Goal: Information Seeking & Learning: Check status

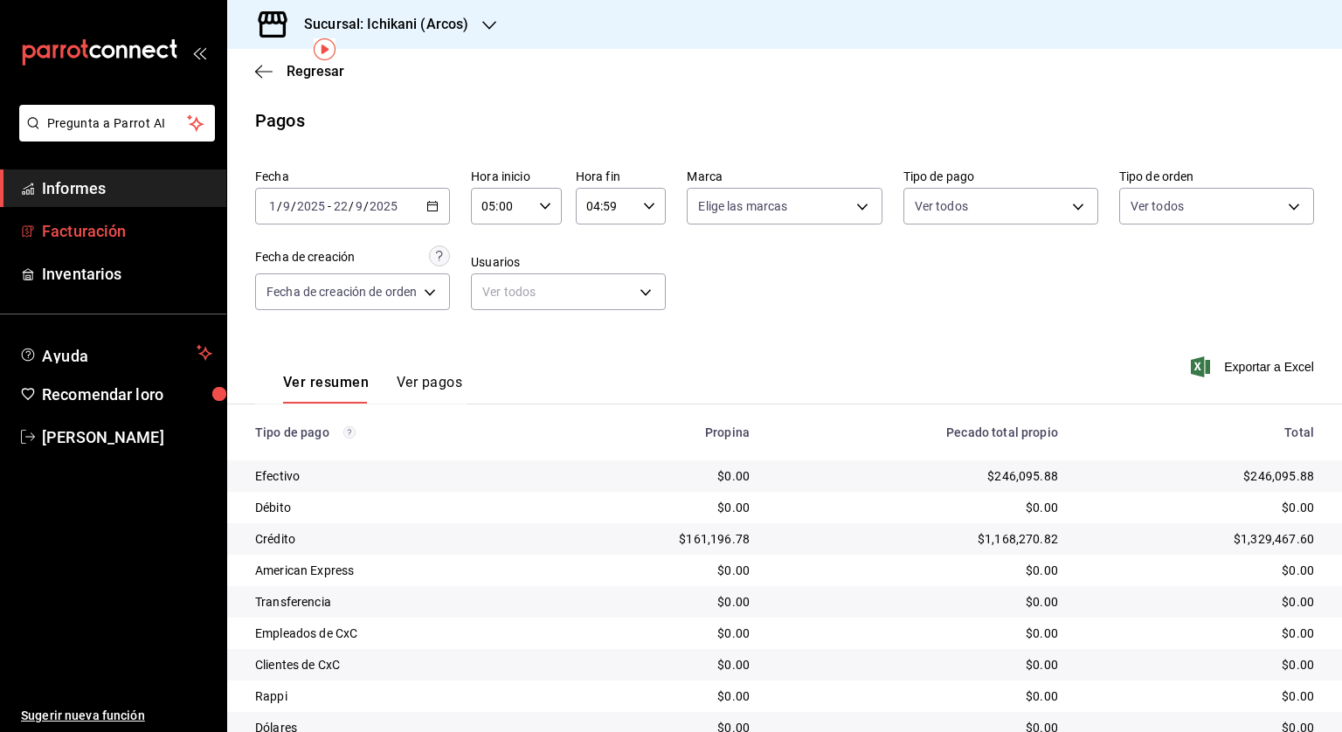
scroll to position [71, 0]
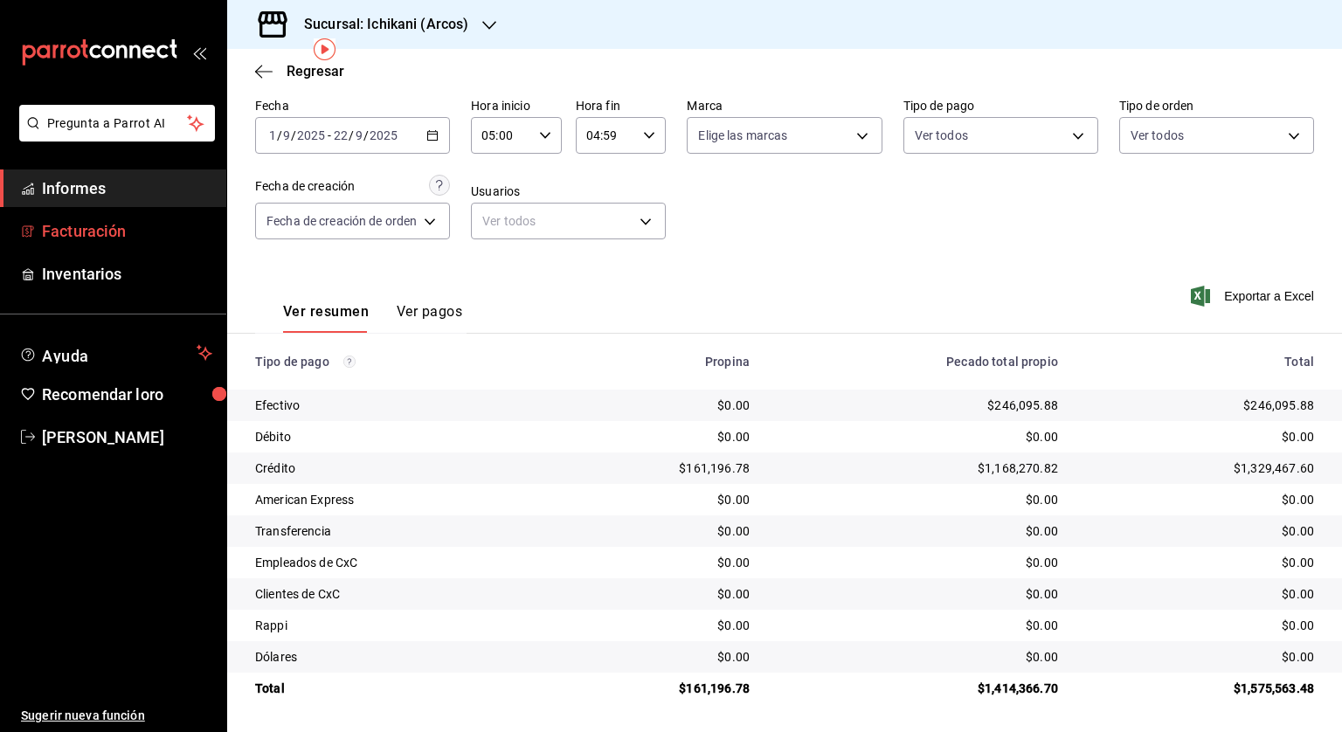
click at [77, 224] on font "Facturación" at bounding box center [84, 231] width 84 height 18
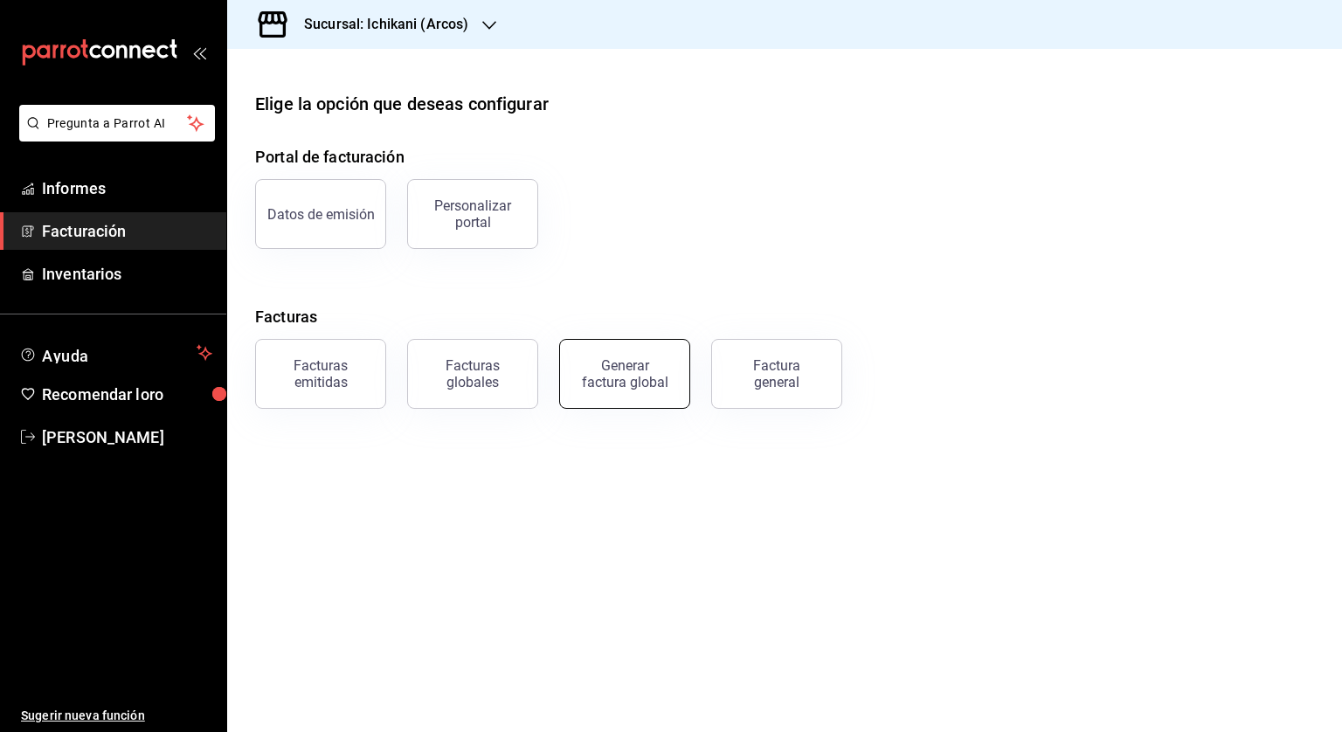
click at [649, 384] on font "Generar factura global" at bounding box center [625, 373] width 87 height 33
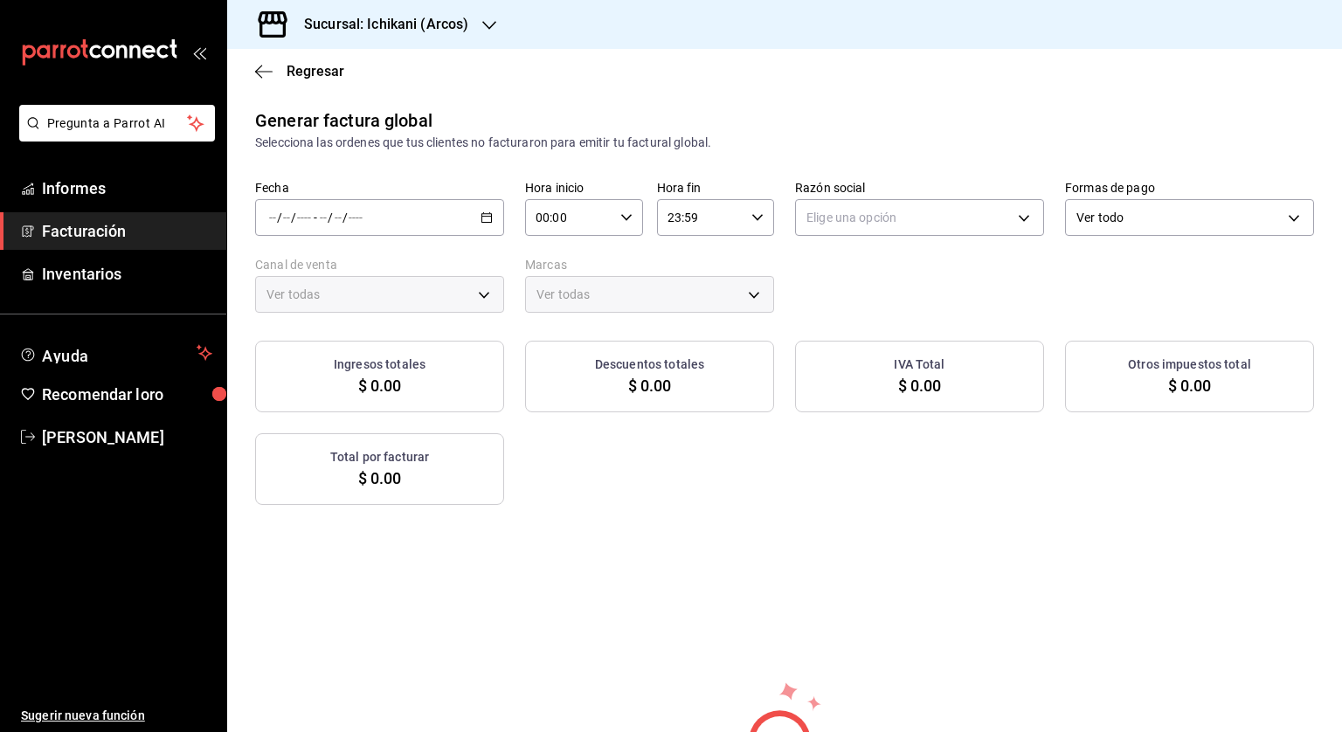
type input "PARROT,UBER_EATS,RAPPI,DIDI_FOOD,ONLINE"
click at [481, 220] on \(Stroke\) "button" at bounding box center [486, 218] width 10 height 10
click at [337, 266] on font "Rango de fechas" at bounding box center [316, 270] width 93 height 14
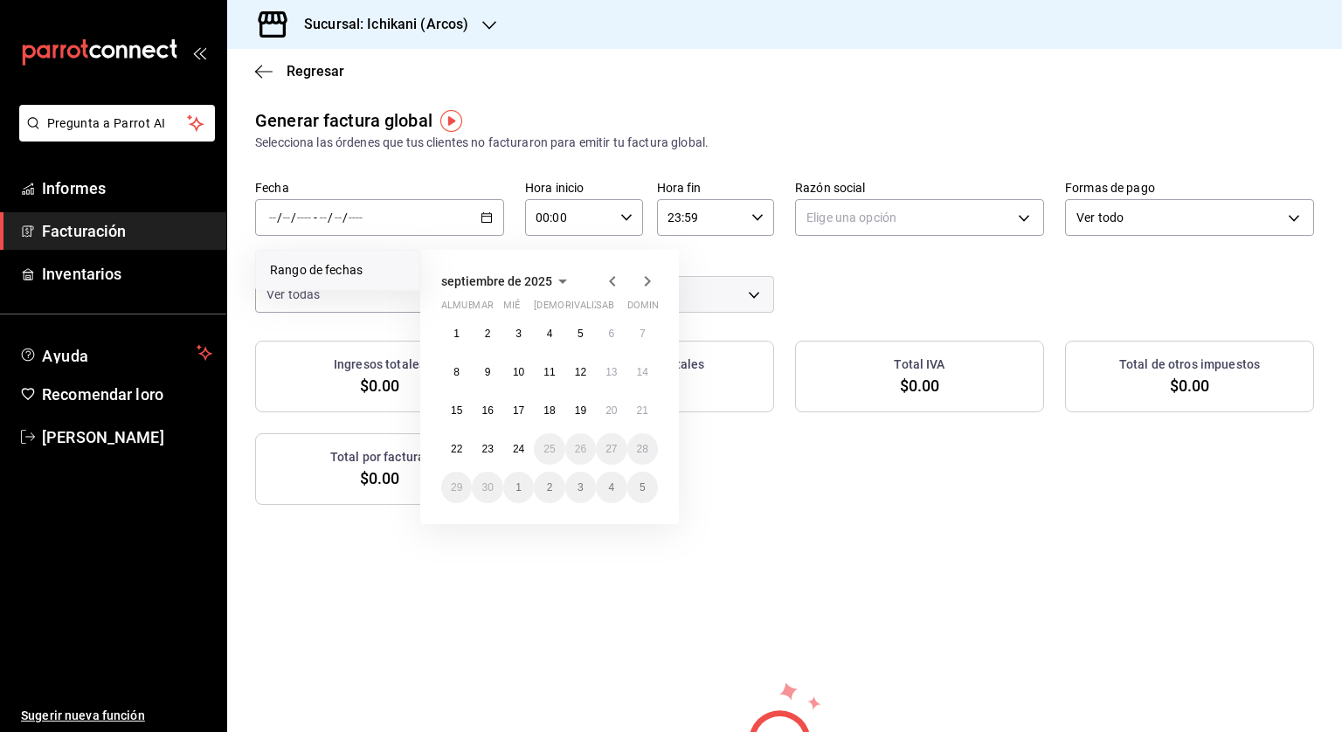
click at [615, 286] on icon "button" at bounding box center [612, 281] width 6 height 10
click at [578, 330] on font "1" at bounding box center [581, 334] width 6 height 12
click at [646, 287] on icon "button" at bounding box center [647, 281] width 21 height 21
click at [457, 336] on font "1" at bounding box center [456, 334] width 6 height 12
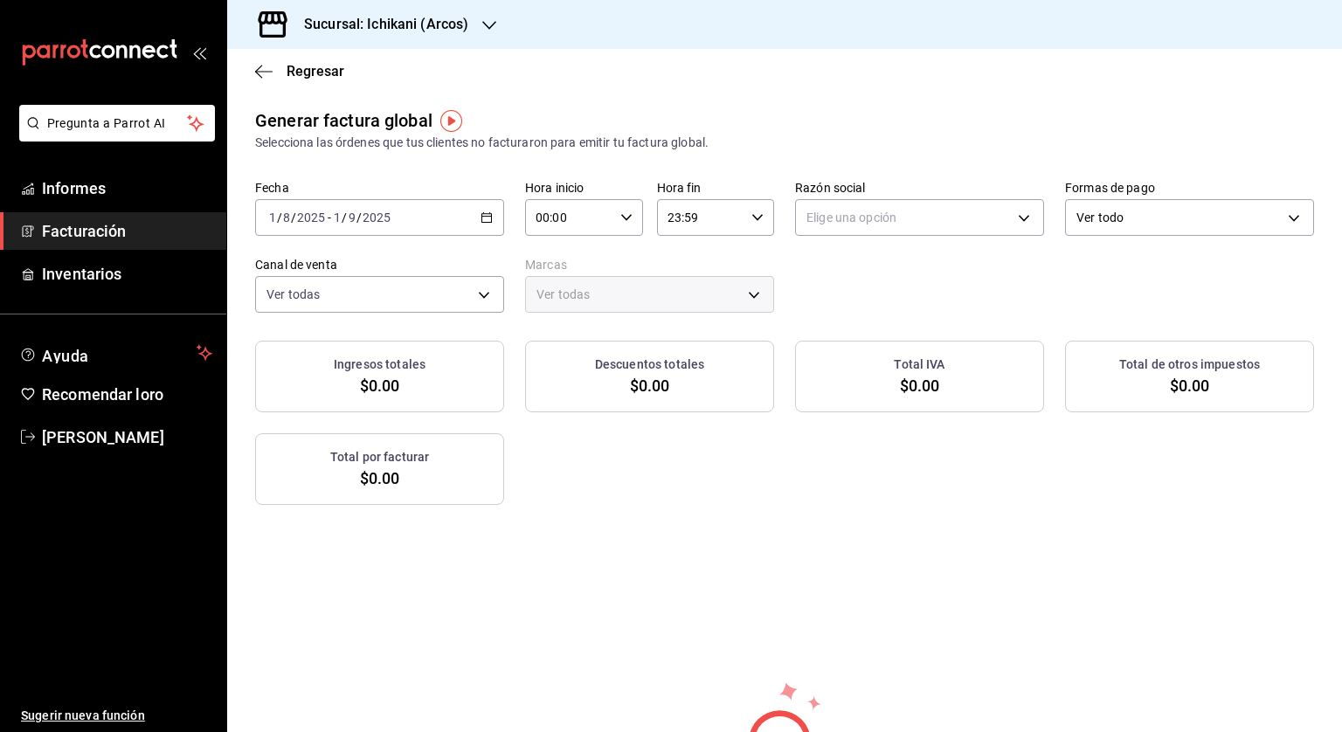
click at [624, 212] on icon "button" at bounding box center [626, 217] width 12 height 12
click at [547, 294] on font "05" at bounding box center [550, 297] width 14 height 14
type input "05:00"
click at [747, 206] on div at bounding box center [671, 366] width 1342 height 732
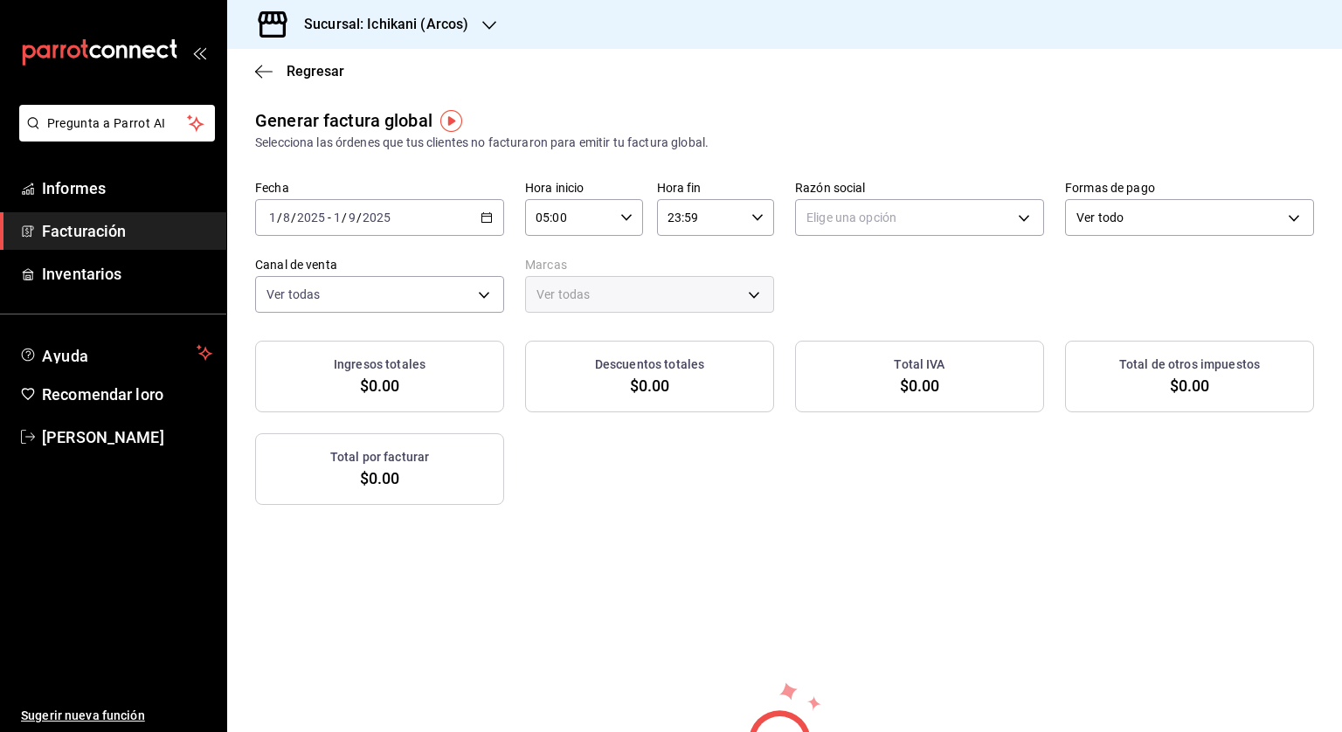
click at [751, 221] on icon "button" at bounding box center [757, 217] width 12 height 12
click at [675, 333] on font "04" at bounding box center [681, 333] width 14 height 14
type input "04:59"
click at [833, 277] on div at bounding box center [671, 366] width 1342 height 732
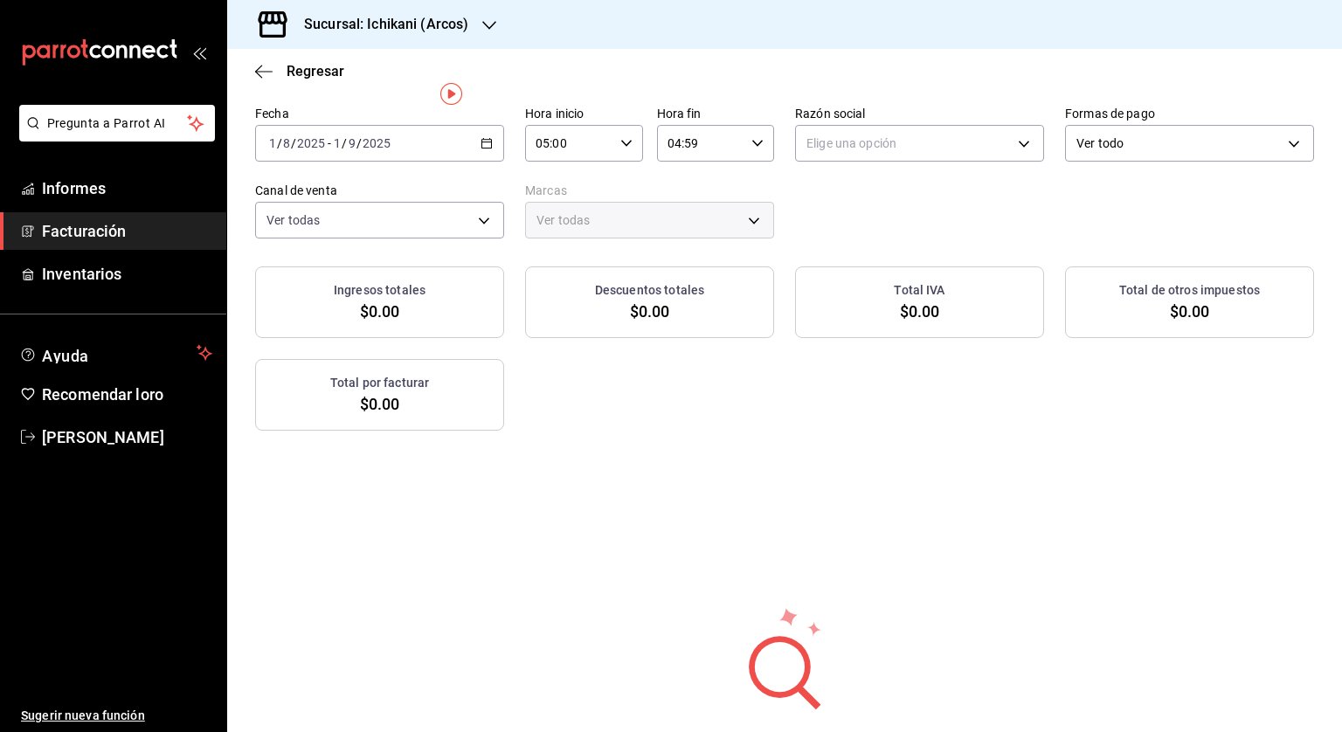
scroll to position [0, 0]
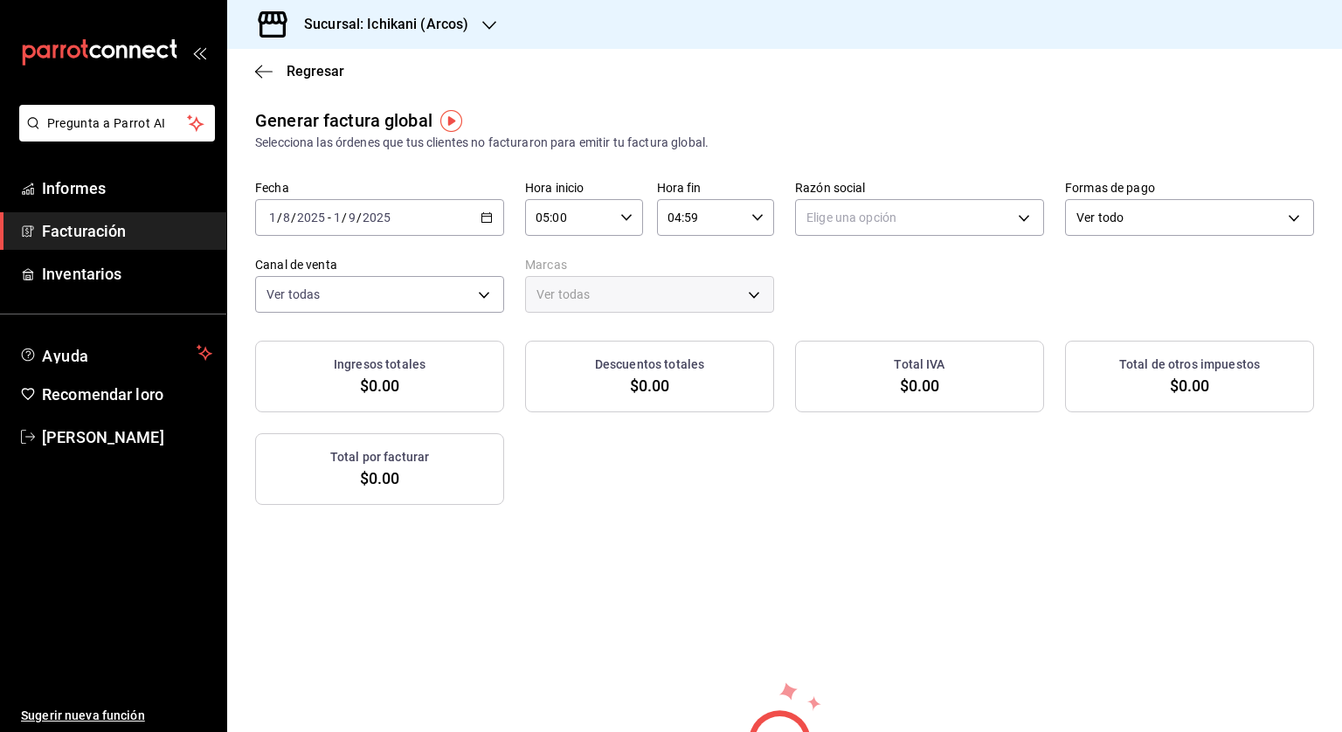
click at [434, 17] on font "Sucursal: Ichikani (Arcos)" at bounding box center [386, 24] width 164 height 17
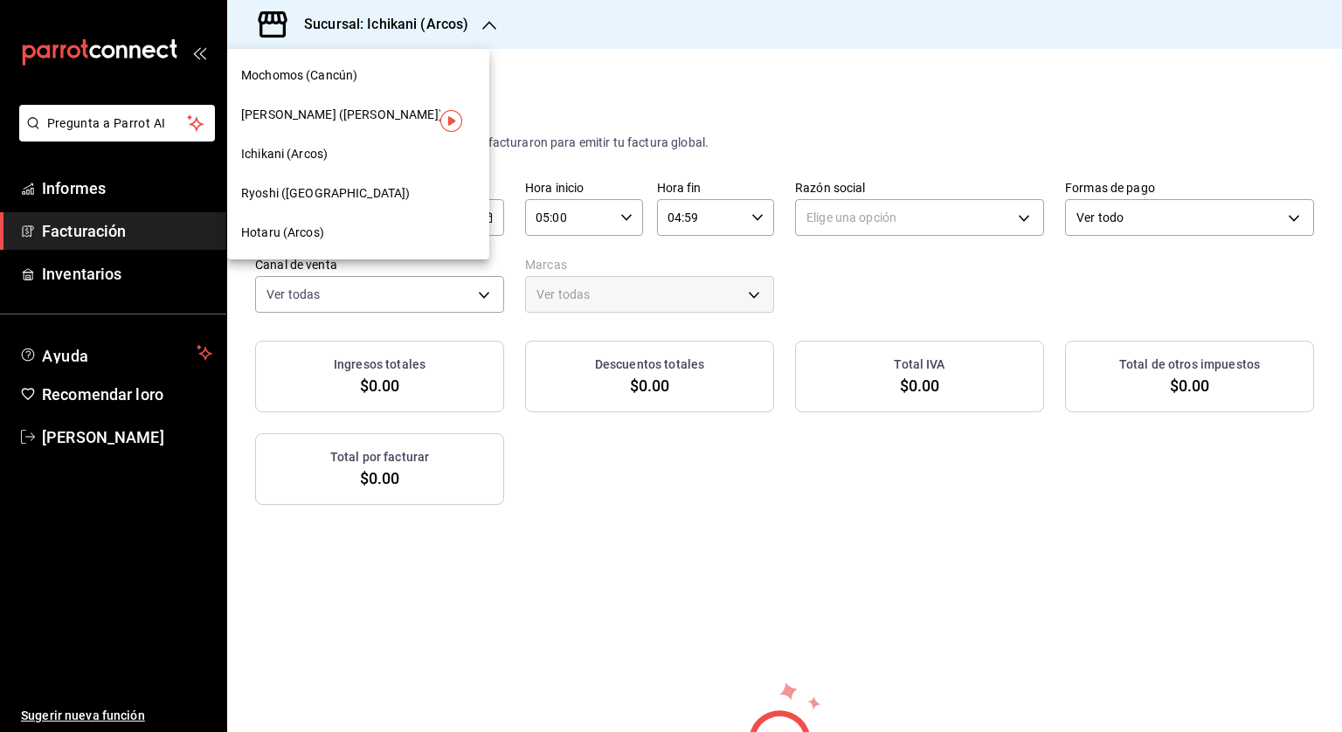
click at [294, 204] on div "Ryoshi ([GEOGRAPHIC_DATA])" at bounding box center [358, 193] width 262 height 39
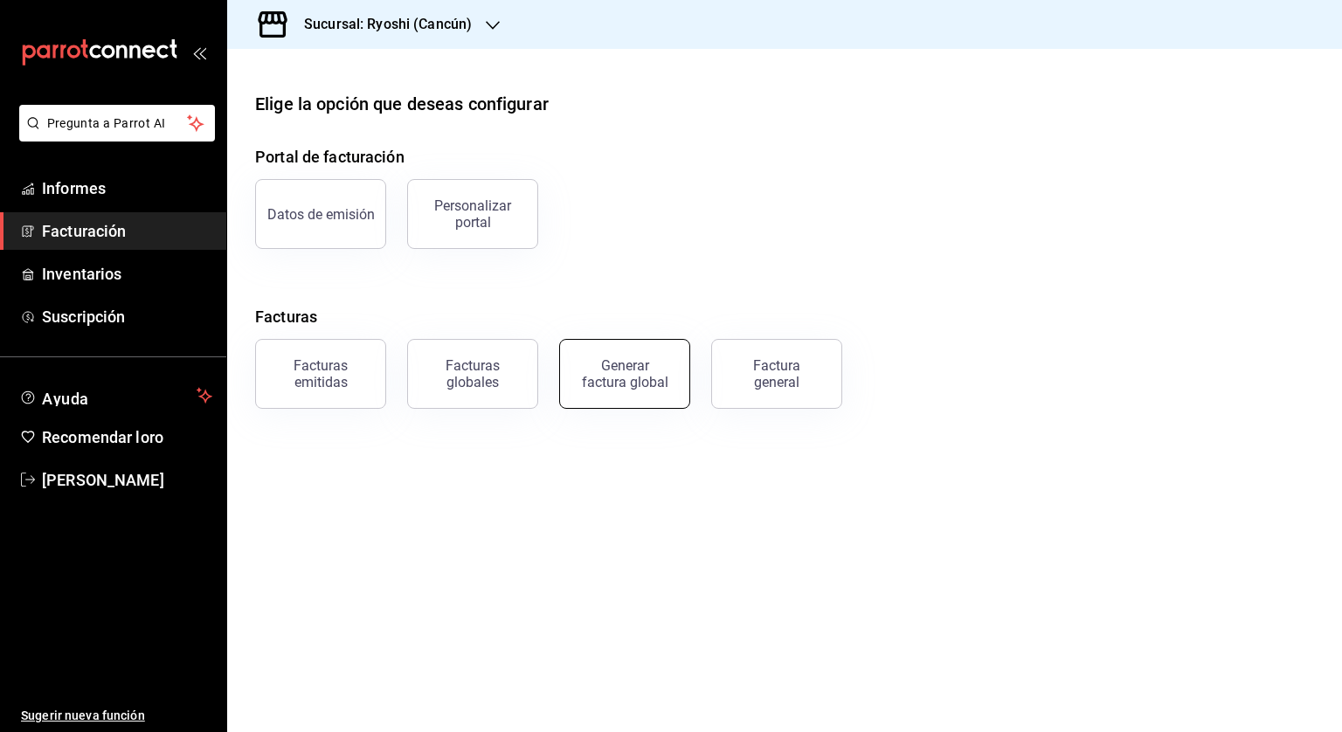
click at [626, 360] on font "Generar factura global" at bounding box center [625, 373] width 87 height 33
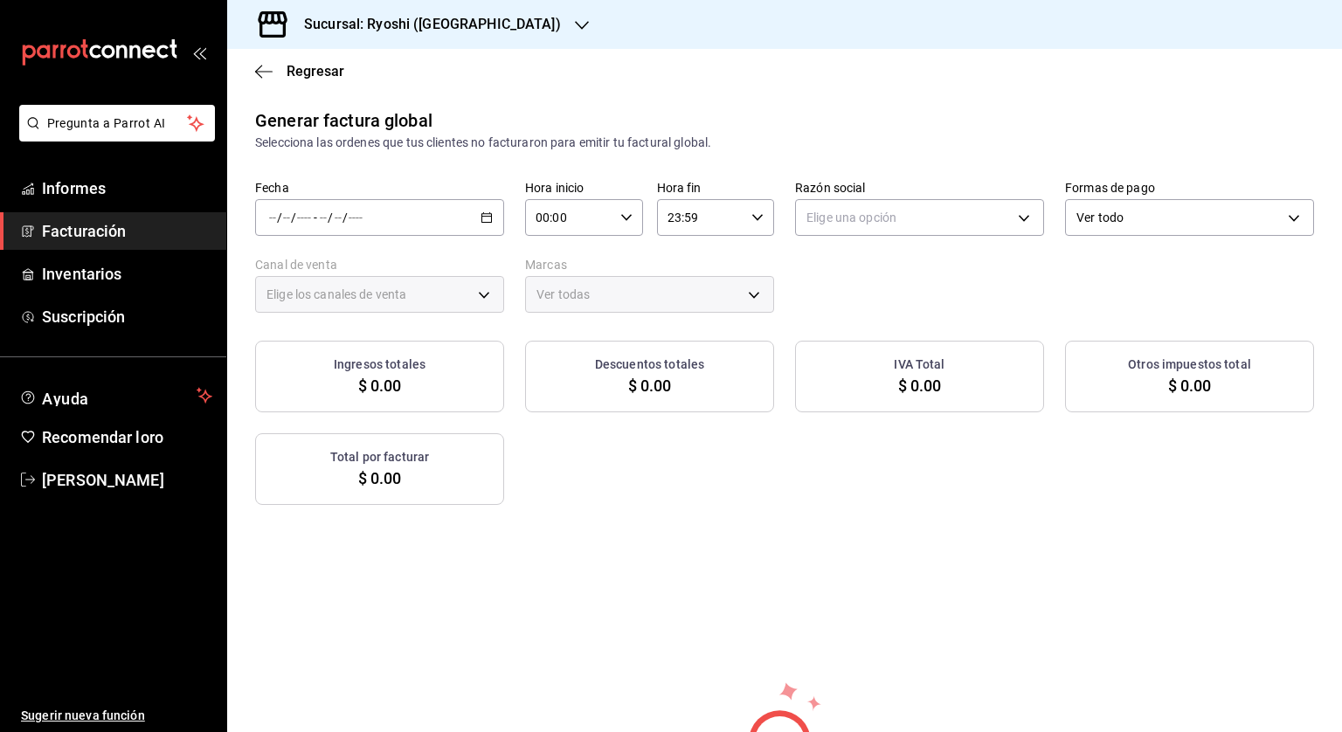
type input "PARROT,UBER_EATS,RAPPI,DIDI_FOOD,ONLINE"
click at [311, 211] on input "number" at bounding box center [304, 218] width 16 height 14
click at [482, 208] on div "/ / - / /" at bounding box center [379, 217] width 249 height 37
click at [357, 258] on li "Rango de fechas" at bounding box center [337, 270] width 163 height 39
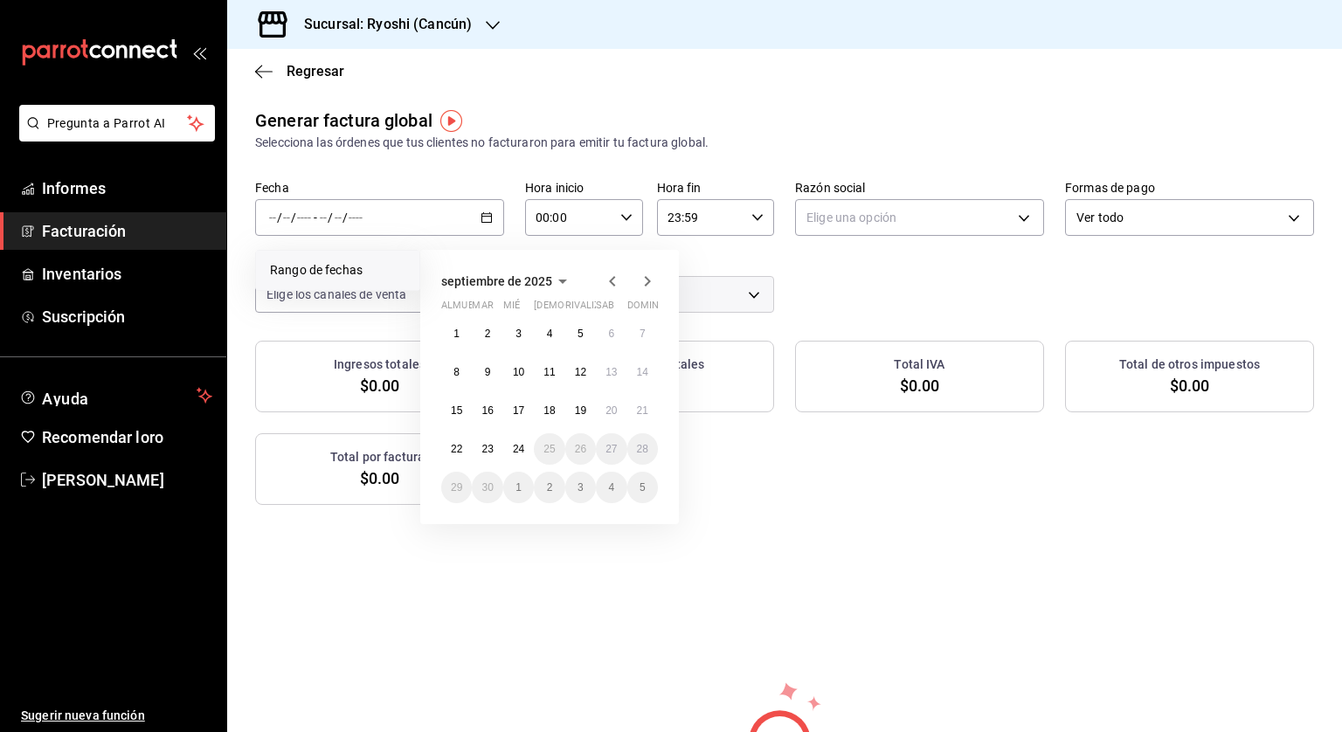
click at [610, 274] on icon "button" at bounding box center [612, 281] width 21 height 21
click at [582, 345] on button "1" at bounding box center [580, 333] width 31 height 31
click at [644, 282] on icon "button" at bounding box center [647, 281] width 21 height 21
click at [453, 333] on font "1" at bounding box center [456, 334] width 6 height 12
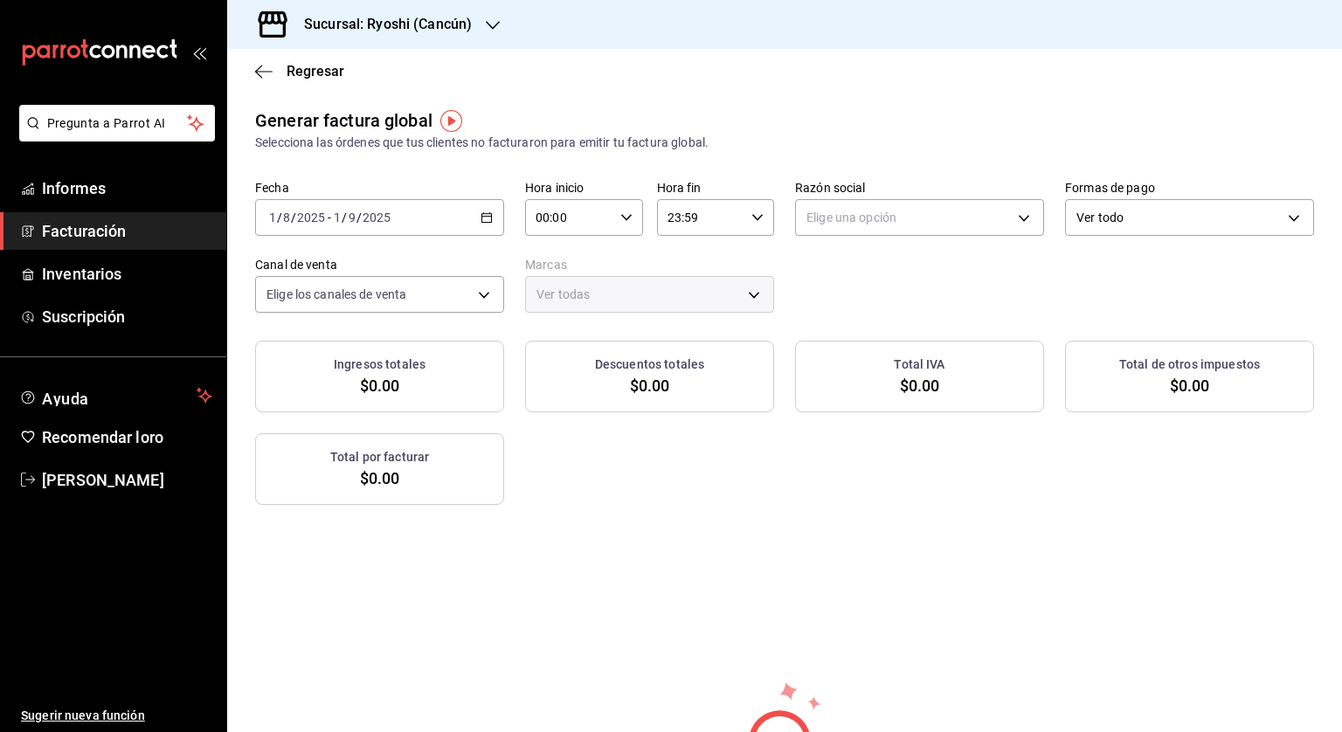
click at [627, 218] on div "00:00 Hora inicio" at bounding box center [584, 217] width 118 height 37
click at [545, 293] on font "05" at bounding box center [550, 297] width 14 height 14
type input "05:00"
click at [755, 215] on div at bounding box center [671, 366] width 1342 height 732
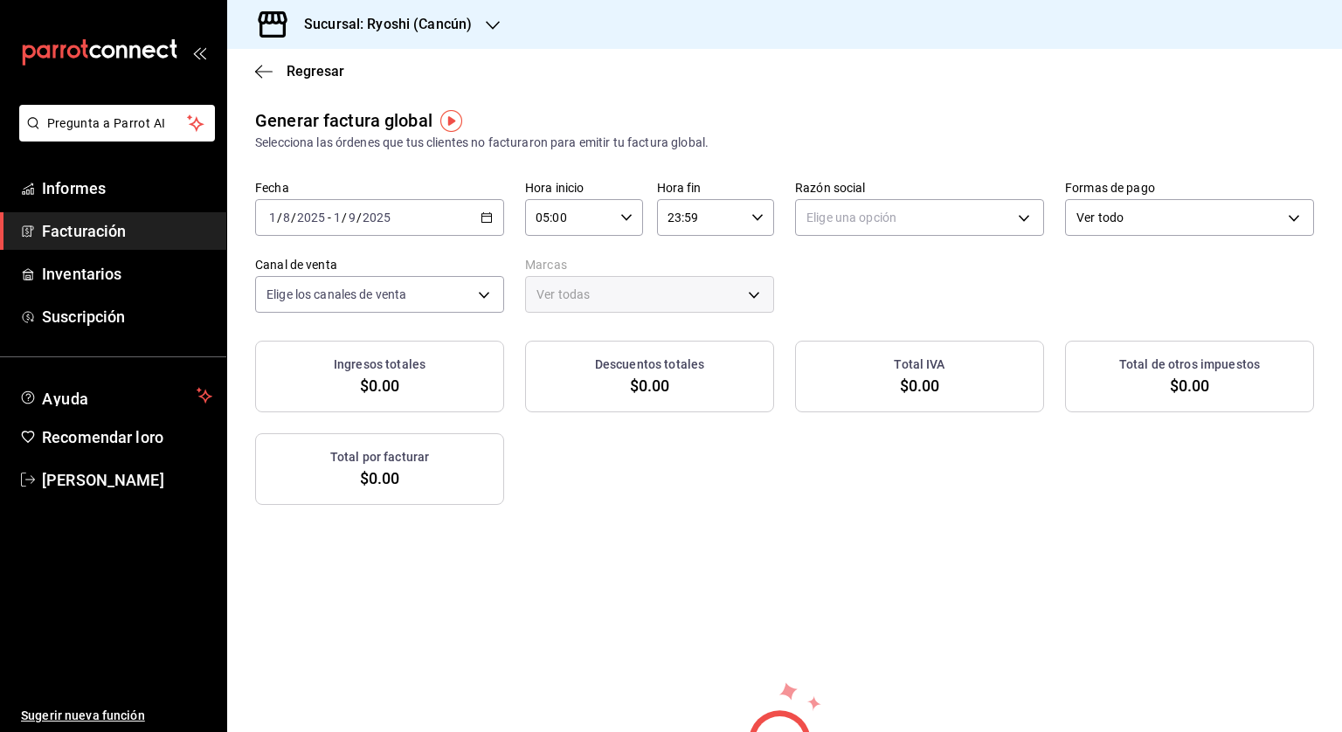
click at [761, 227] on div "23:59 Hora fin" at bounding box center [716, 217] width 118 height 37
click at [679, 330] on font "04" at bounding box center [681, 333] width 14 height 14
type input "04:59"
click at [861, 301] on div at bounding box center [671, 366] width 1342 height 732
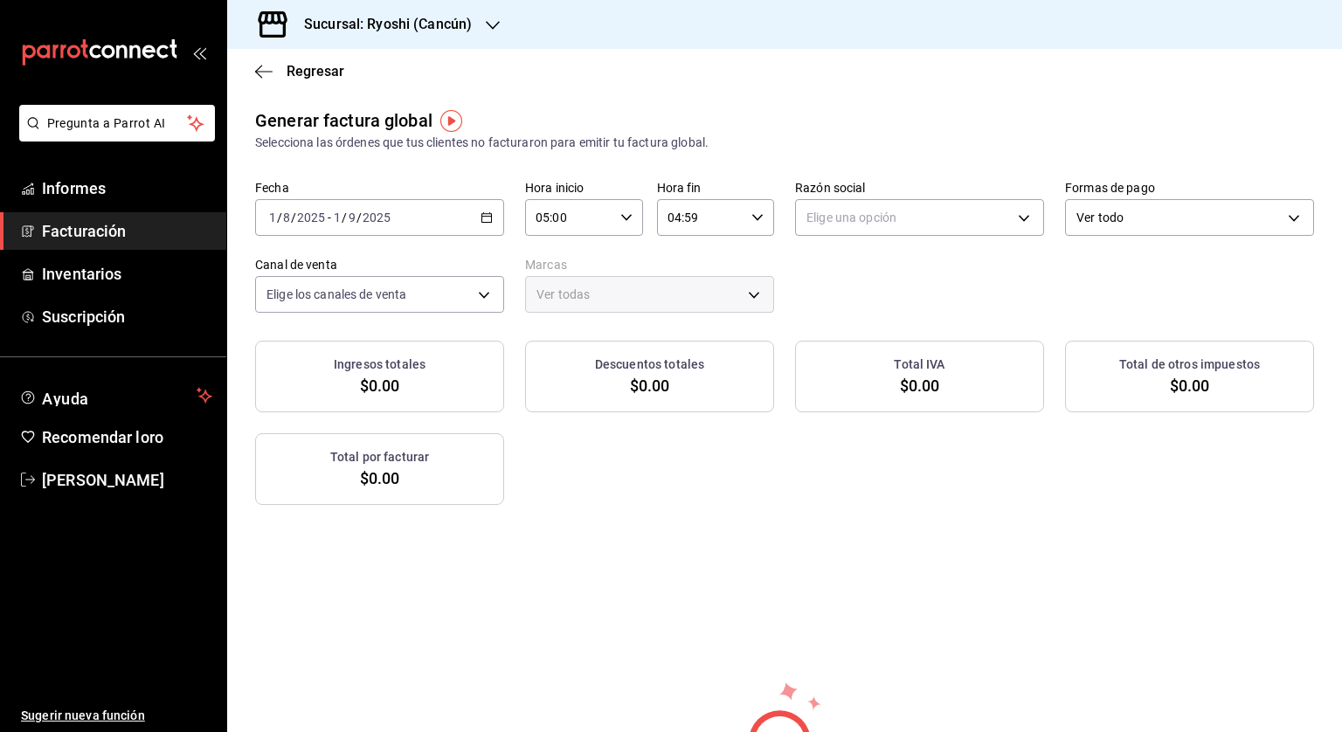
drag, startPoint x: 753, startPoint y: 70, endPoint x: 650, endPoint y: 121, distance: 115.3
click at [751, 70] on div "Regresar" at bounding box center [784, 71] width 1115 height 45
click at [867, 516] on div "Generar factura global Selecciona las órdenes que tus clientes no facturaron pa…" at bounding box center [784, 491] width 1115 height 768
click at [612, 541] on div "Generar factura global Selecciona las órdenes que tus clientes no facturaron pa…" at bounding box center [784, 491] width 1115 height 768
click at [606, 540] on div "Generar factura global Selecciona las órdenes que tus clientes no facturaron pa…" at bounding box center [784, 491] width 1115 height 768
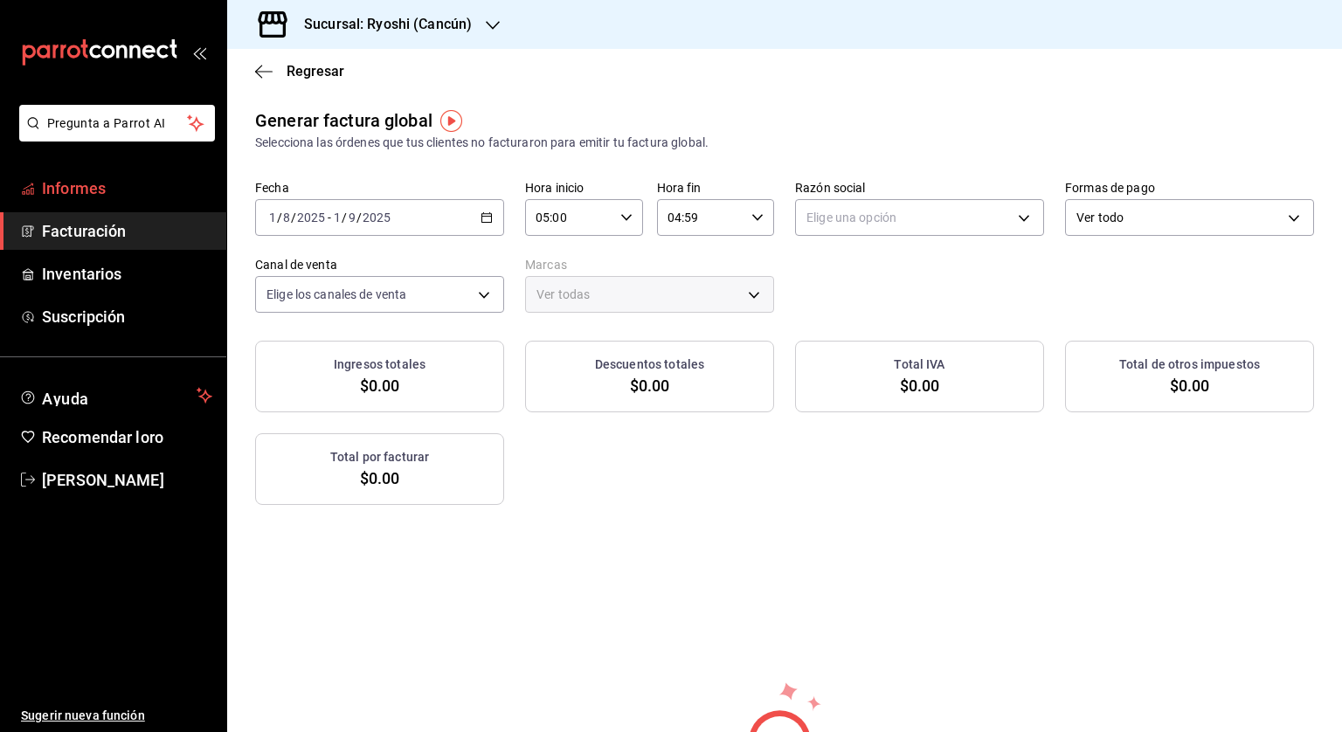
click at [78, 188] on font "Informes" at bounding box center [74, 188] width 64 height 18
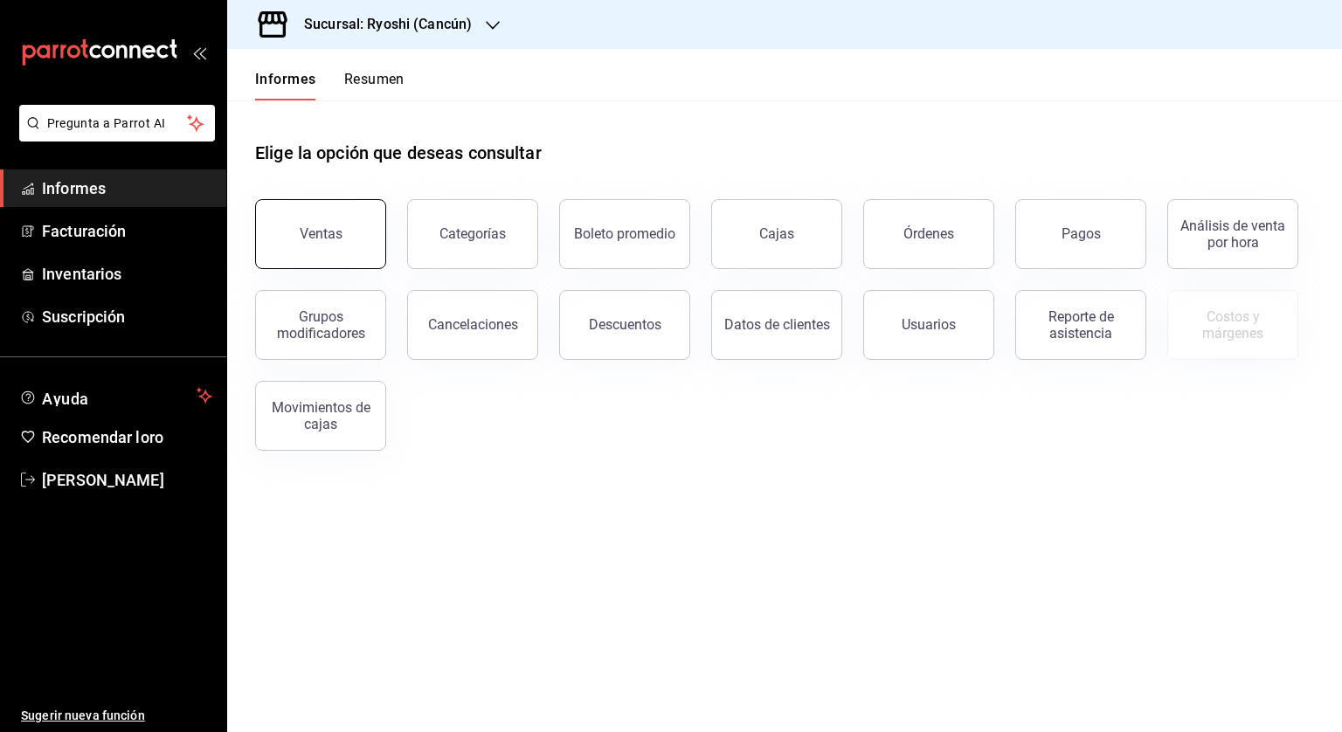
click at [366, 253] on button "Ventas" at bounding box center [320, 234] width 131 height 70
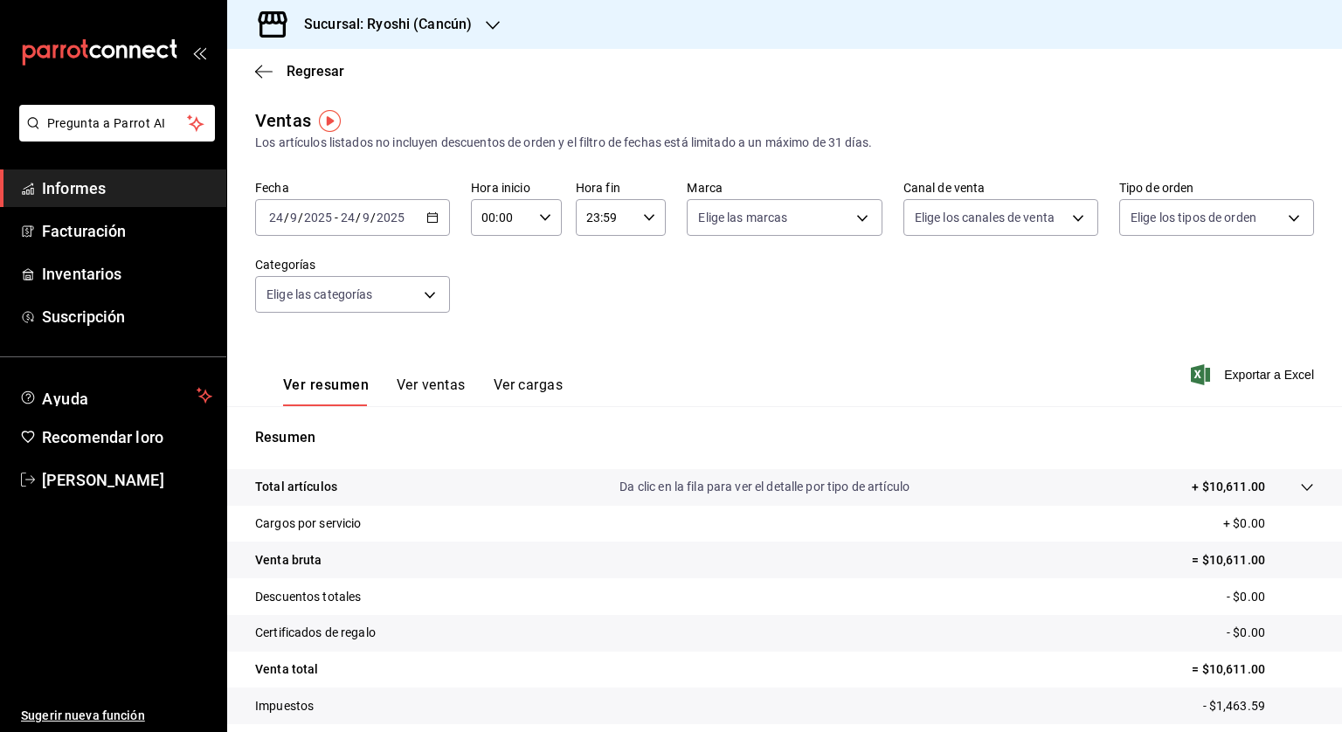
click at [439, 222] on div "[DATE] [DATE] - [DATE] [DATE]" at bounding box center [352, 217] width 195 height 37
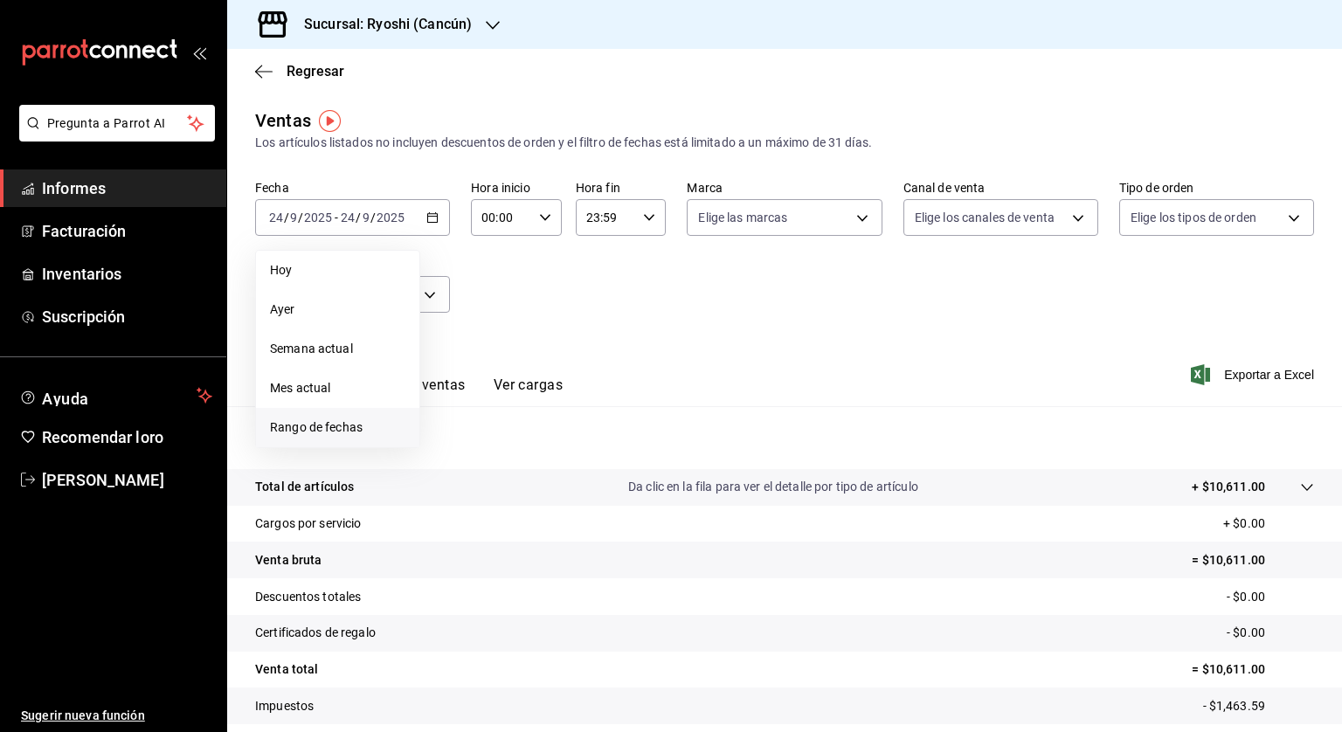
click at [287, 420] on font "Rango de fechas" at bounding box center [316, 427] width 93 height 14
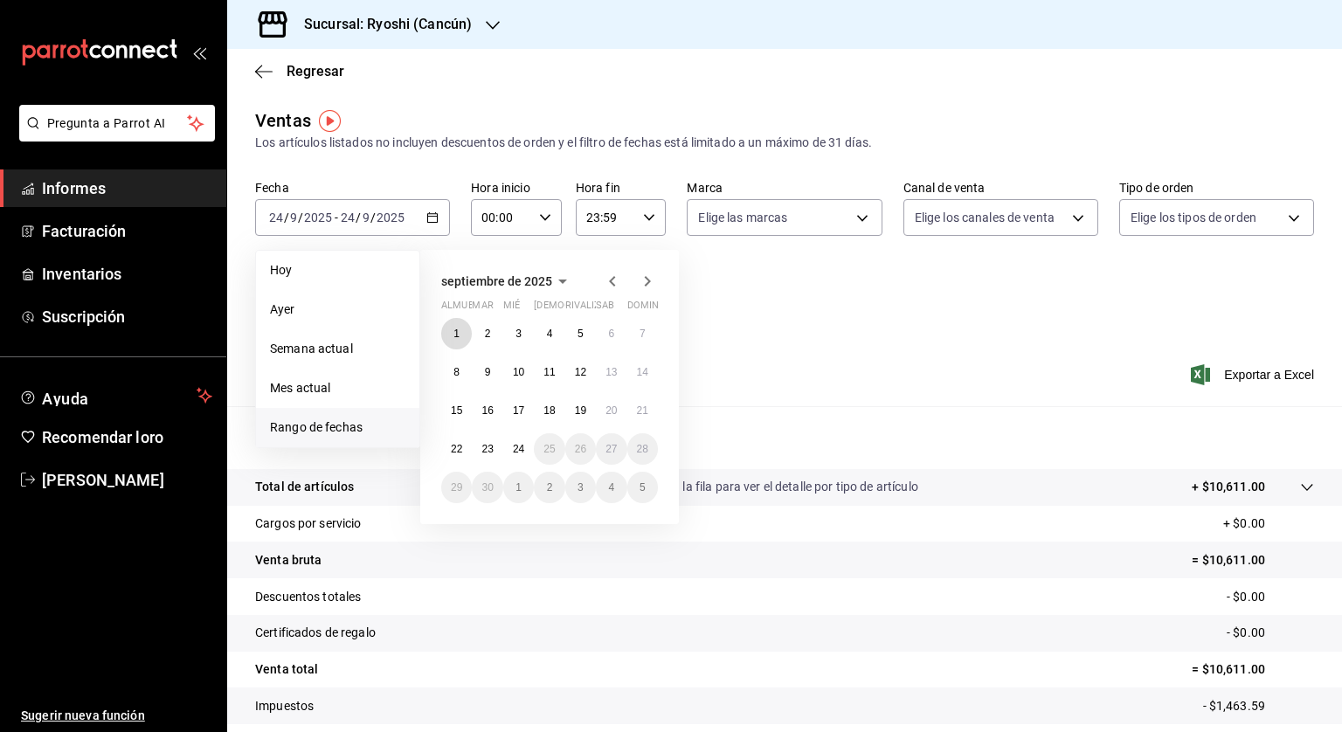
click at [462, 328] on button "1" at bounding box center [456, 333] width 31 height 31
click at [517, 458] on button "24" at bounding box center [518, 448] width 31 height 31
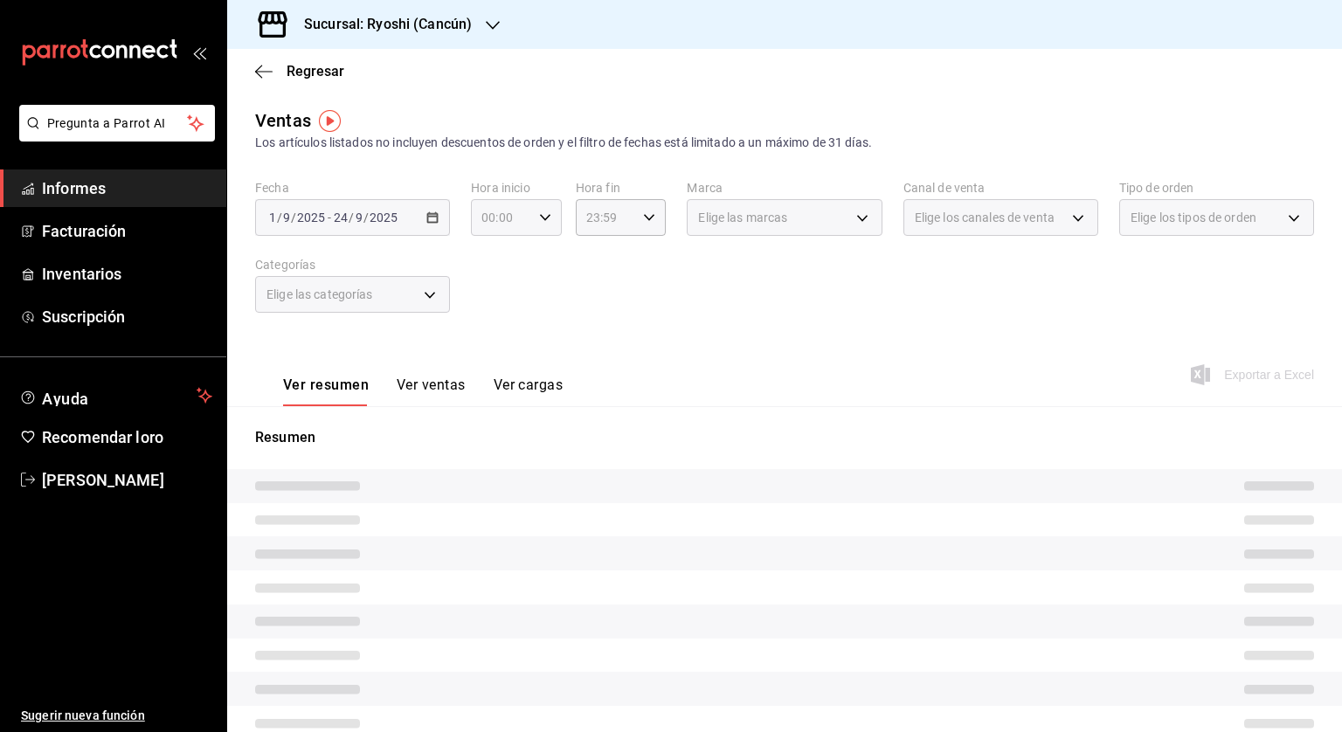
click at [539, 223] on icon "button" at bounding box center [545, 217] width 12 height 12
click at [491, 300] on font "05" at bounding box center [491, 297] width 14 height 14
type input "05:00"
click at [594, 209] on div at bounding box center [671, 366] width 1342 height 732
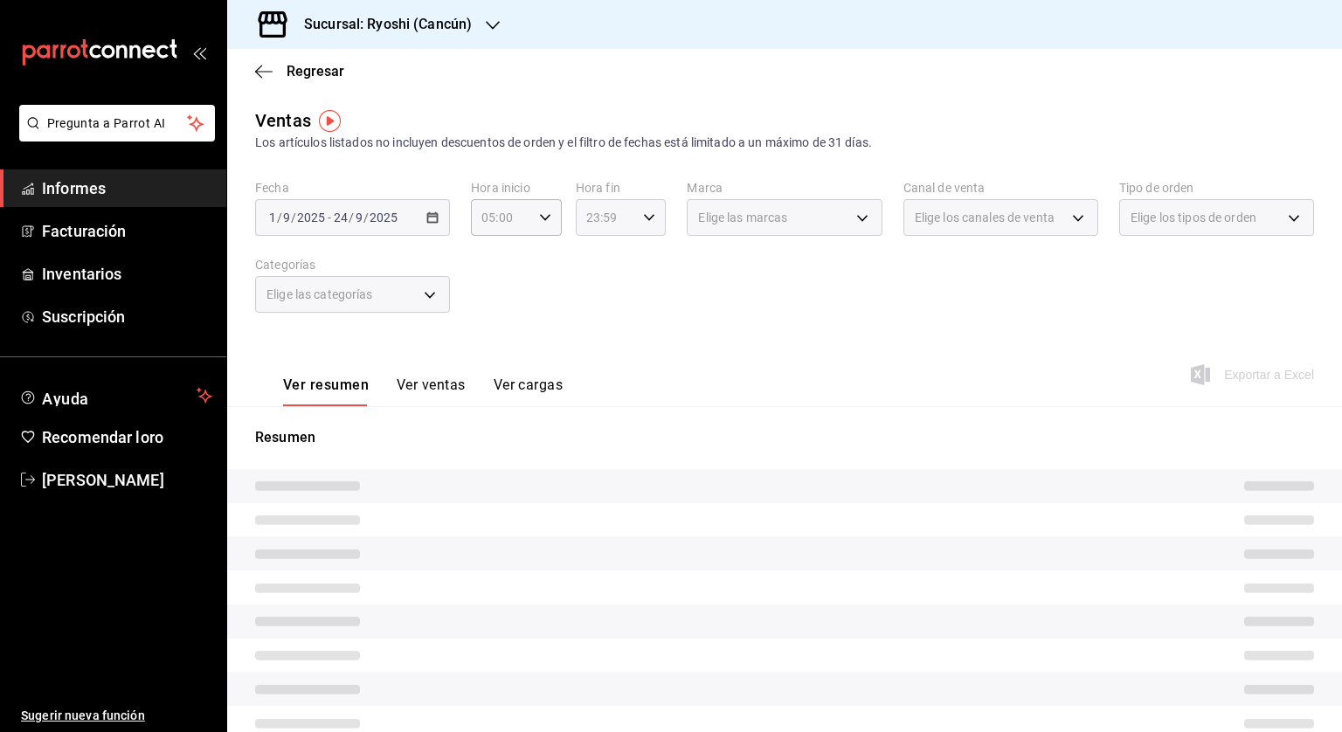
click at [653, 212] on div "23:59 Hora fin" at bounding box center [621, 217] width 91 height 37
click at [593, 326] on button "04" at bounding box center [594, 332] width 38 height 35
type input "04:59"
click at [591, 332] on font "04" at bounding box center [594, 333] width 14 height 14
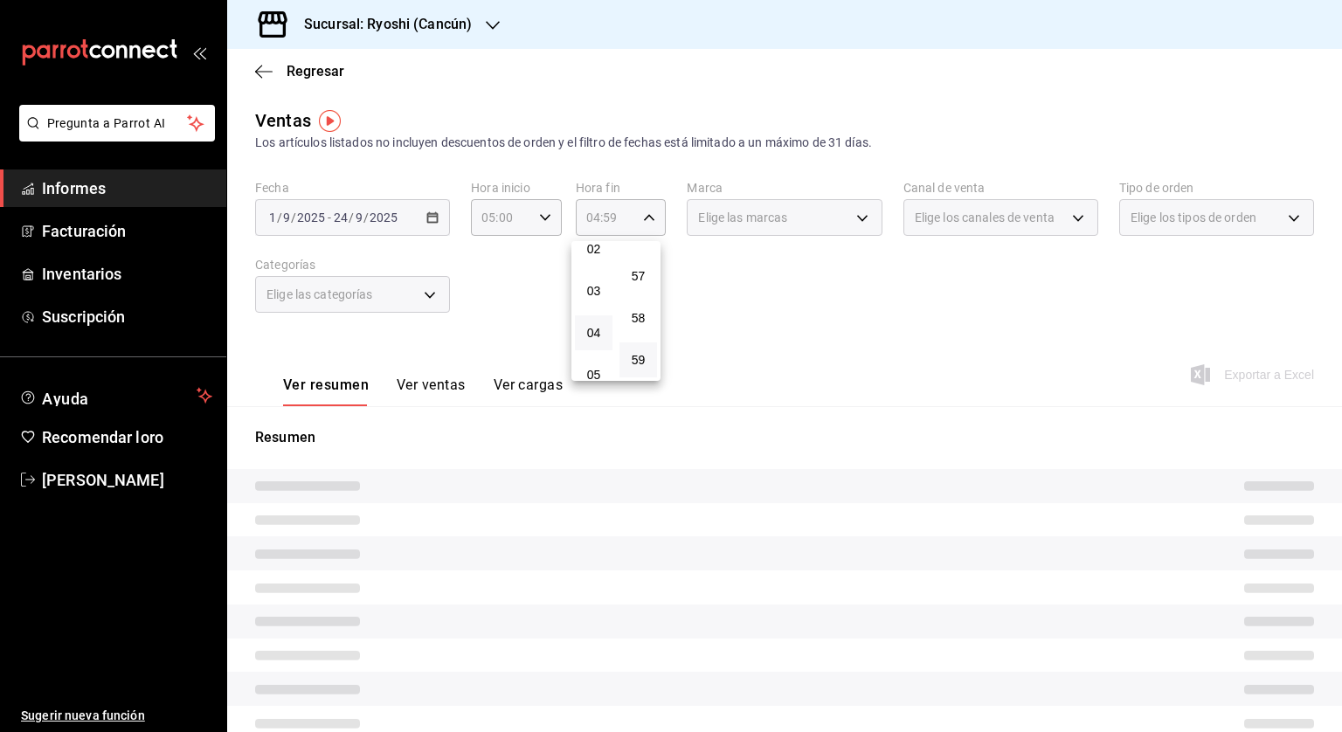
click at [910, 333] on div at bounding box center [671, 366] width 1342 height 732
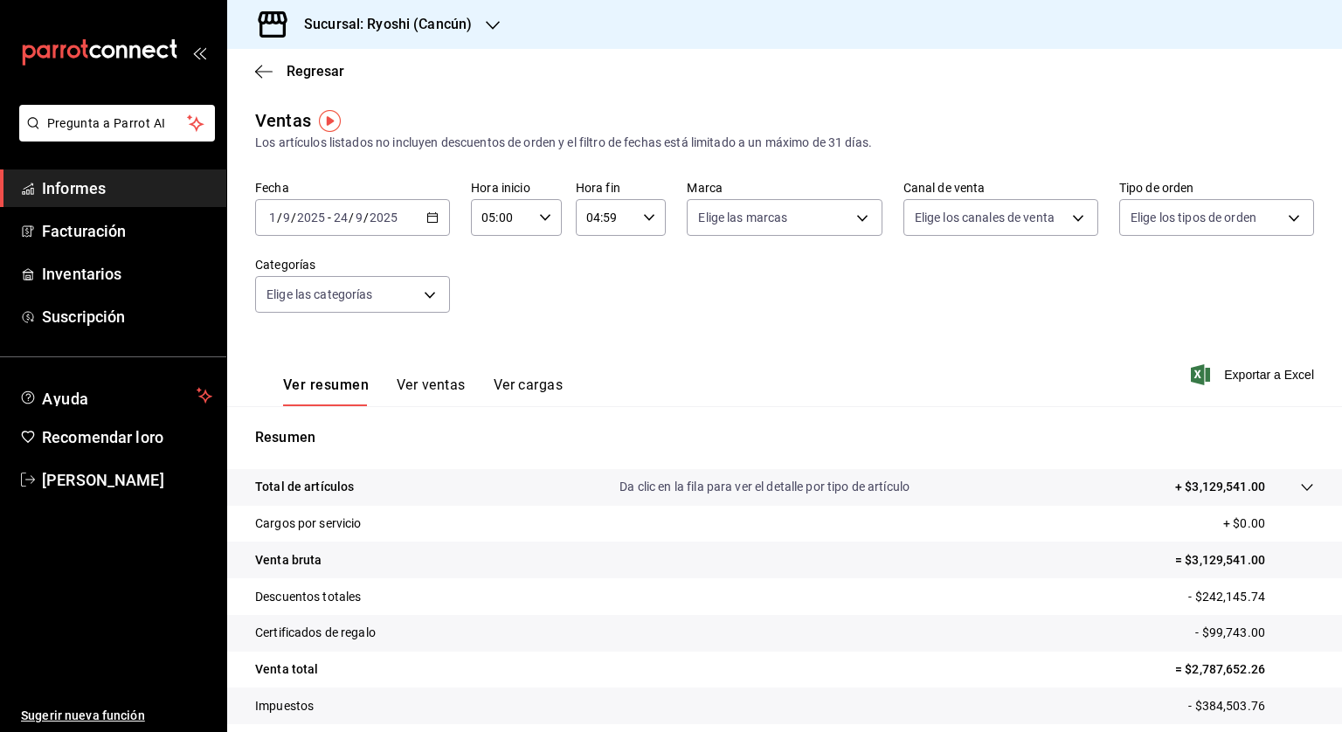
click at [422, 225] on div "[DATE] [DATE] - [DATE] [DATE]" at bounding box center [352, 217] width 195 height 37
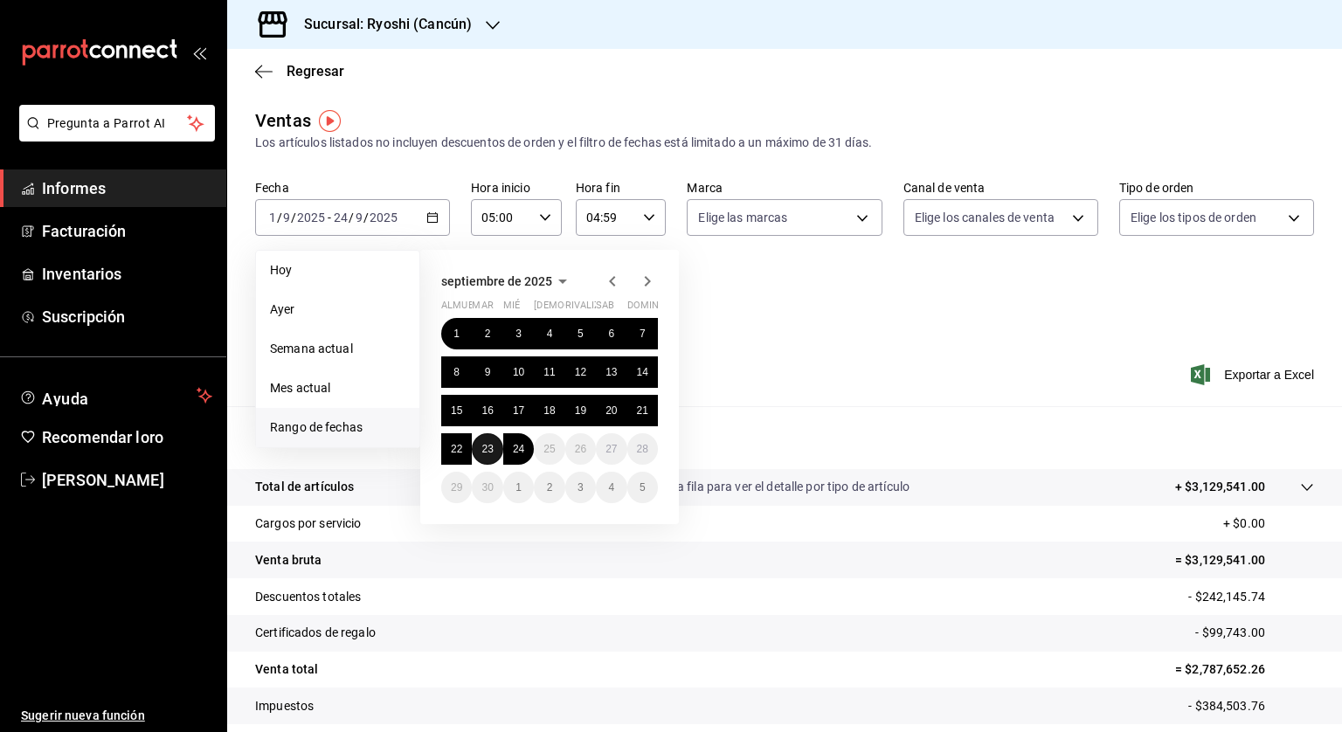
click at [493, 439] on button "23" at bounding box center [487, 448] width 31 height 31
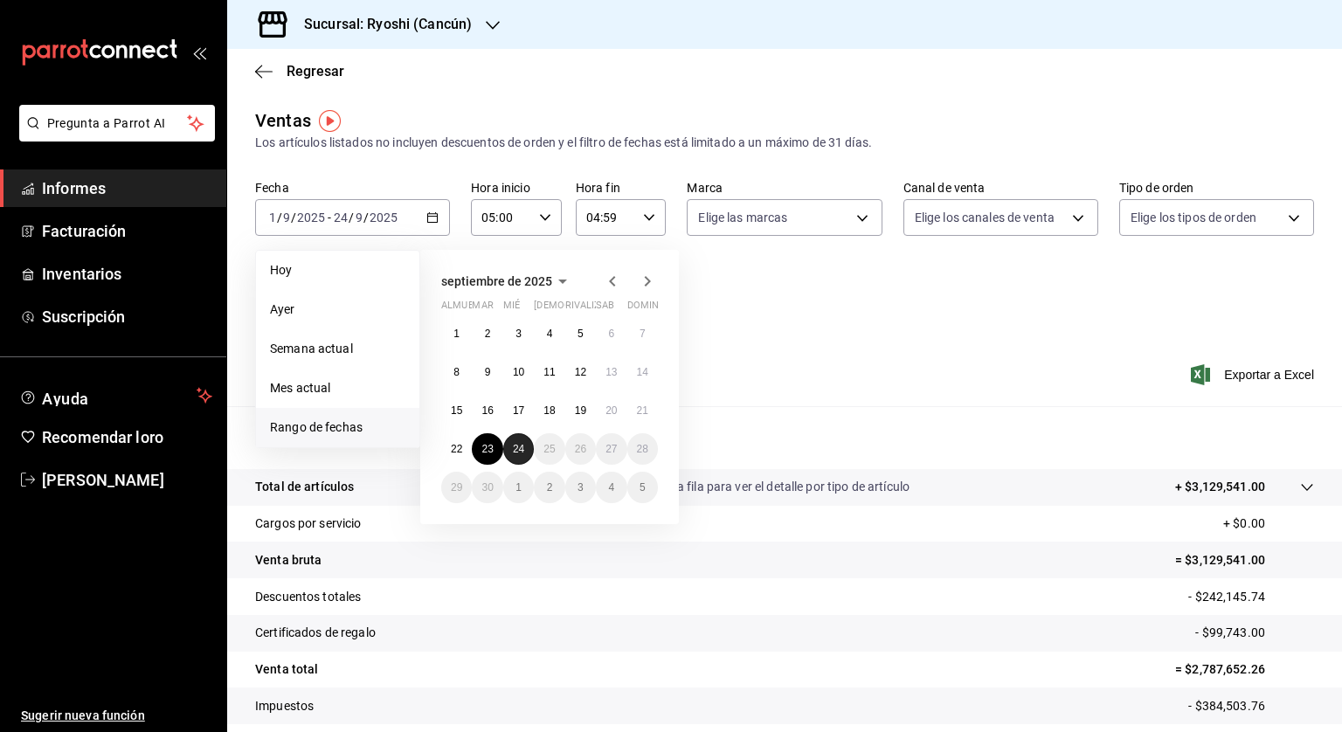
click at [517, 445] on font "24" at bounding box center [518, 449] width 11 height 12
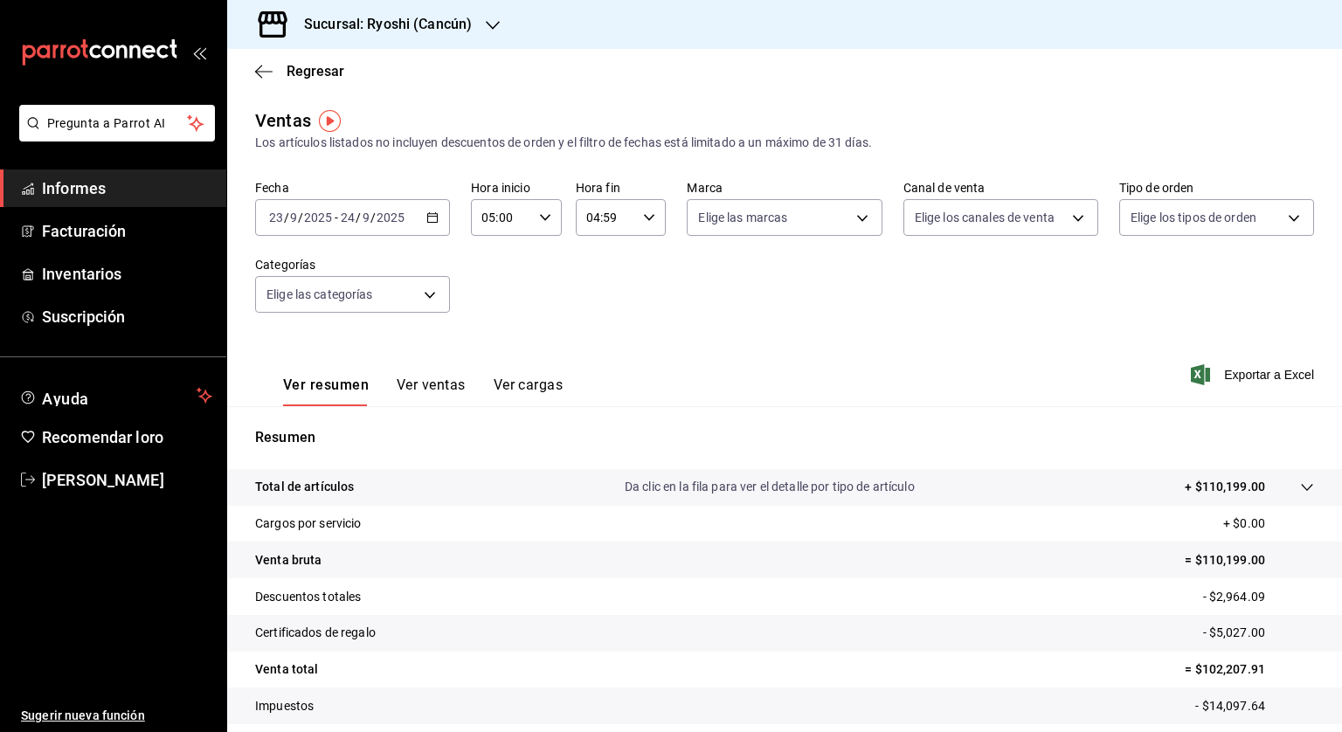
click at [430, 219] on icon "button" at bounding box center [432, 217] width 12 height 12
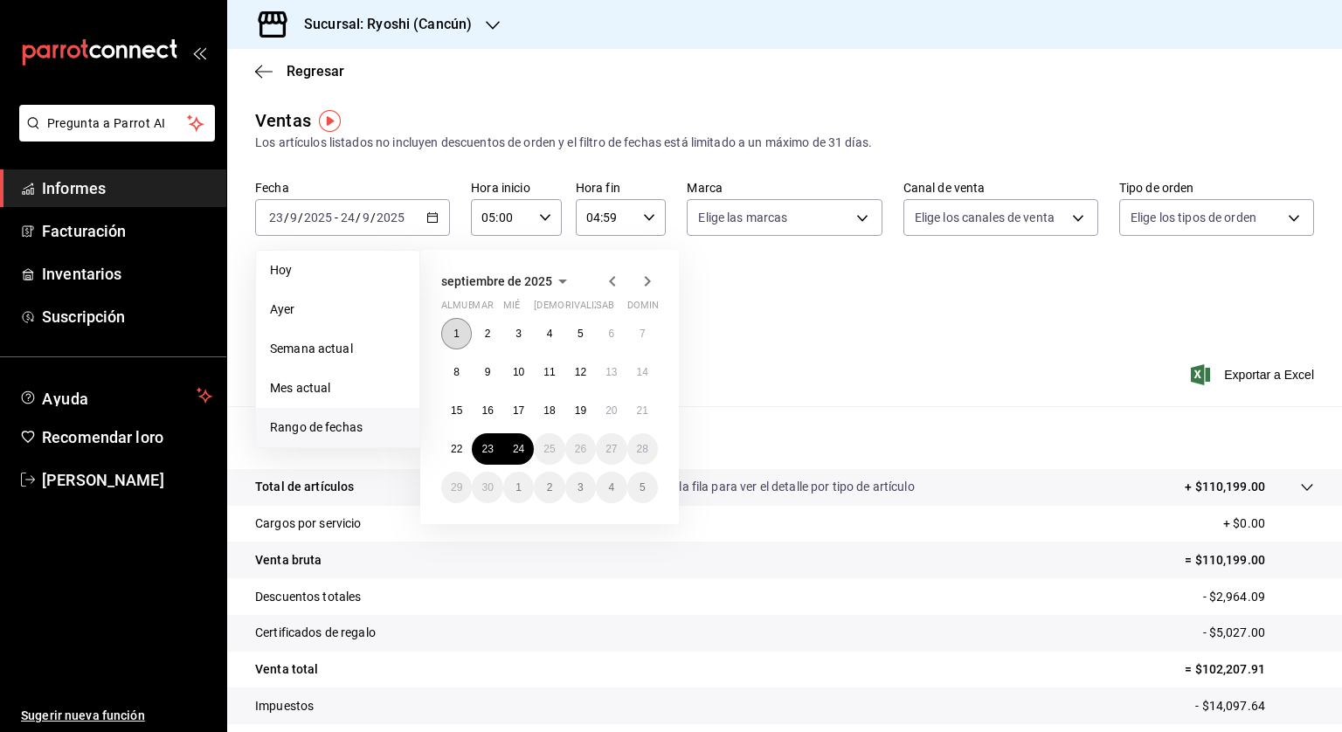
click at [454, 328] on font "1" at bounding box center [456, 334] width 6 height 12
click at [522, 446] on font "24" at bounding box center [518, 449] width 11 height 12
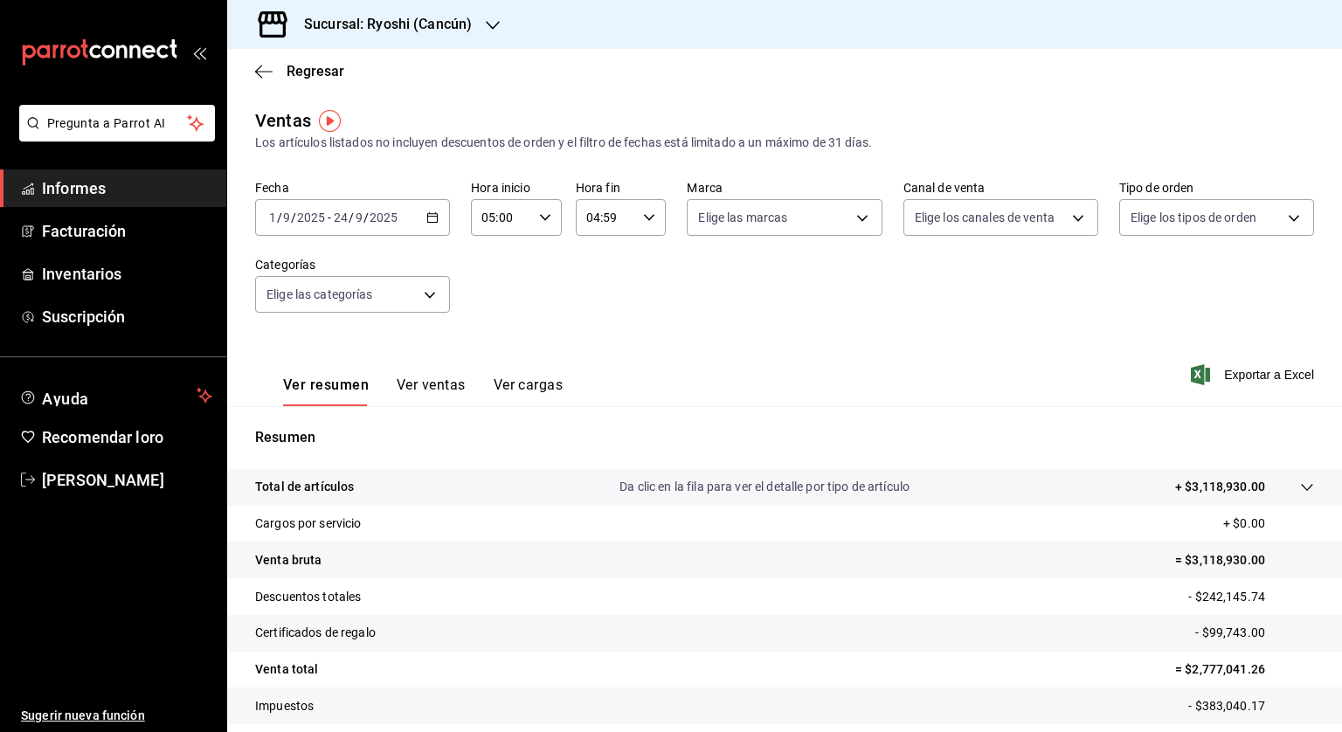
click at [343, 14] on h3 "Sucursal: Ryoshi (Cancún)" at bounding box center [381, 24] width 182 height 21
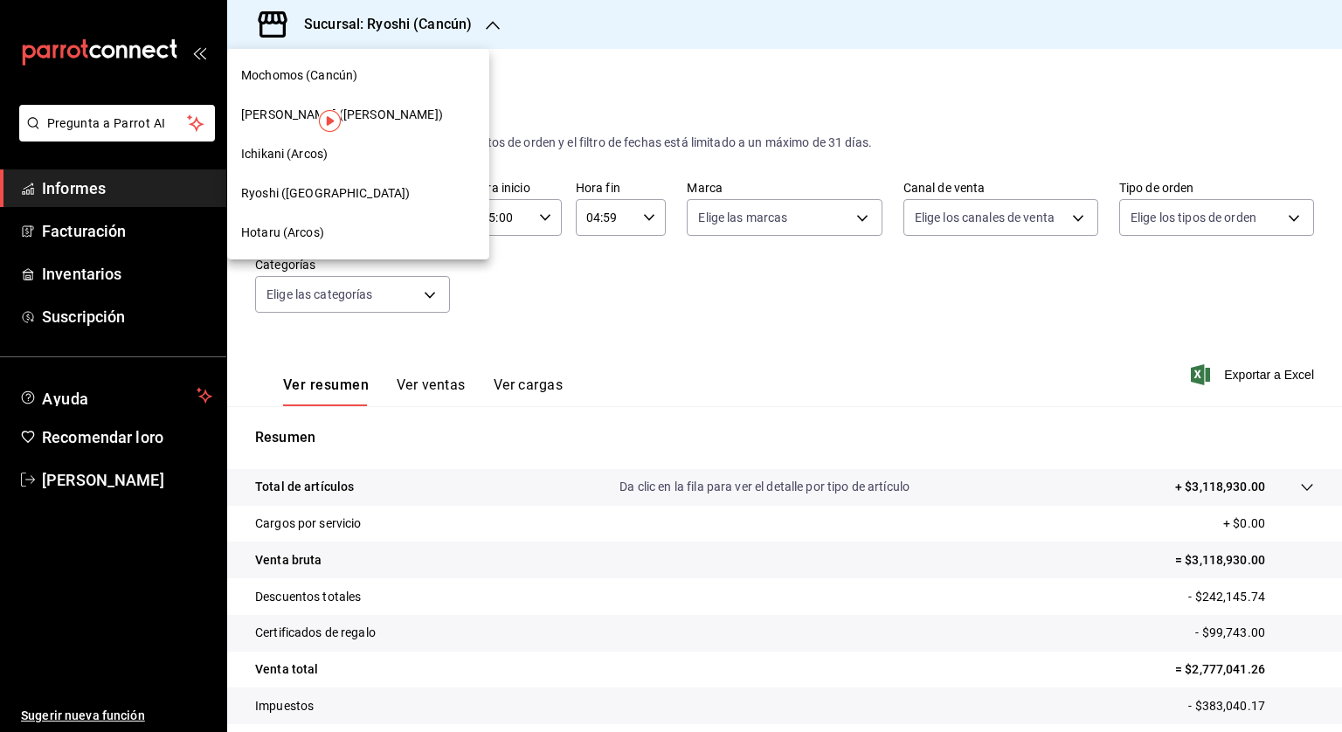
click at [272, 107] on font "[PERSON_NAME] ([PERSON_NAME])" at bounding box center [342, 114] width 202 height 14
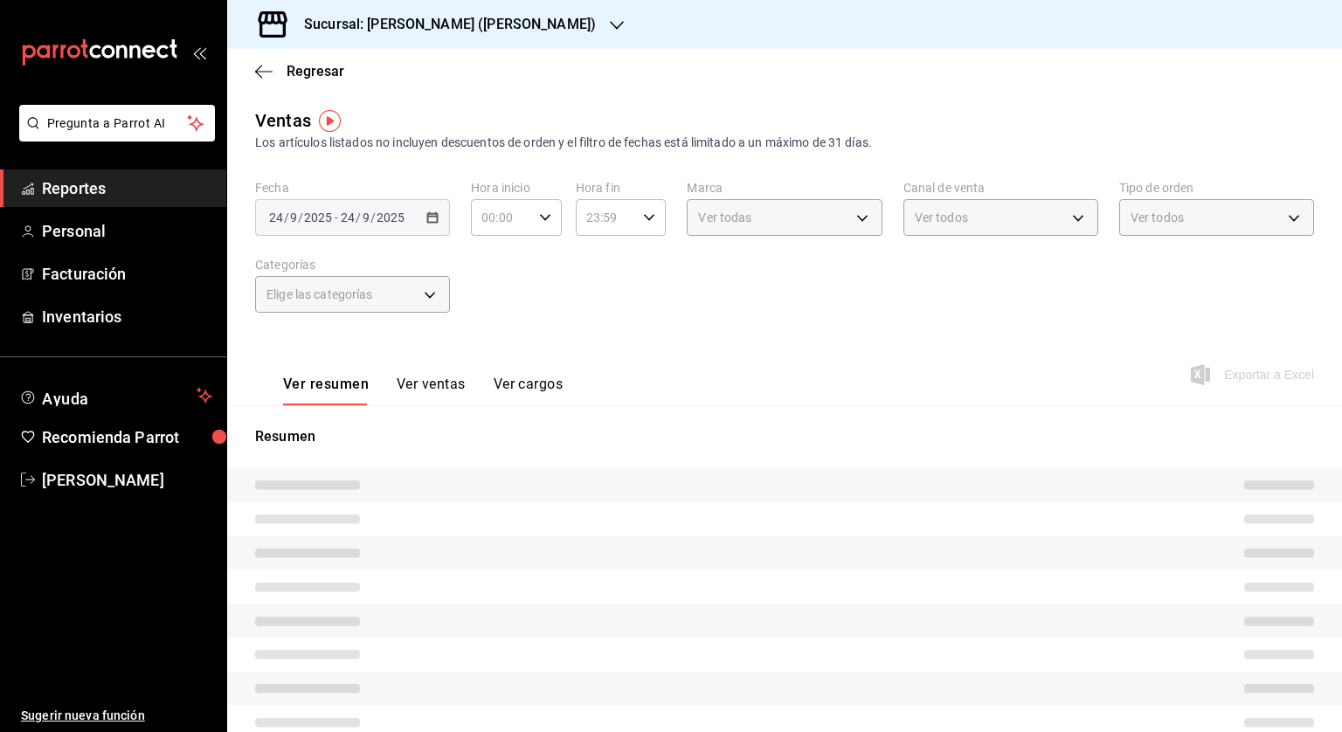
type input "05:00"
type input "04:59"
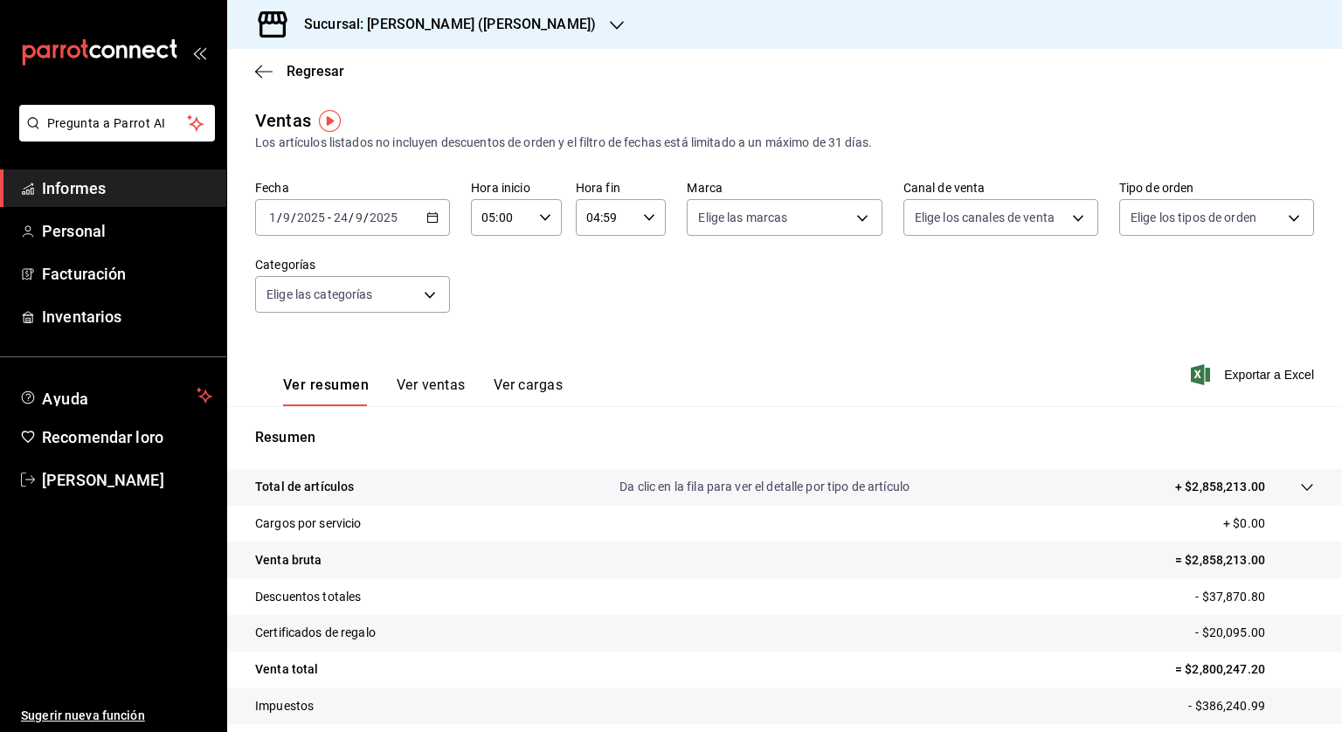
click at [429, 212] on icon "button" at bounding box center [432, 217] width 12 height 12
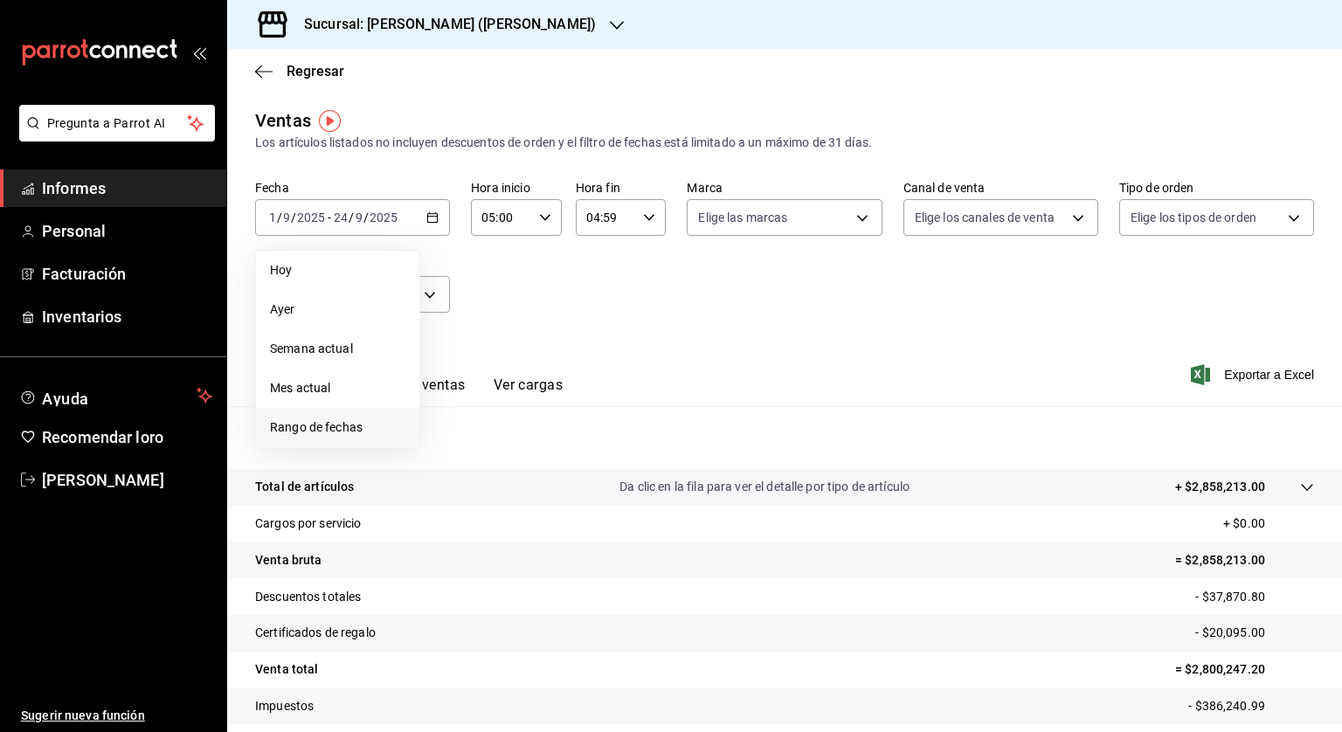
click at [322, 428] on font "Rango de fechas" at bounding box center [316, 427] width 93 height 14
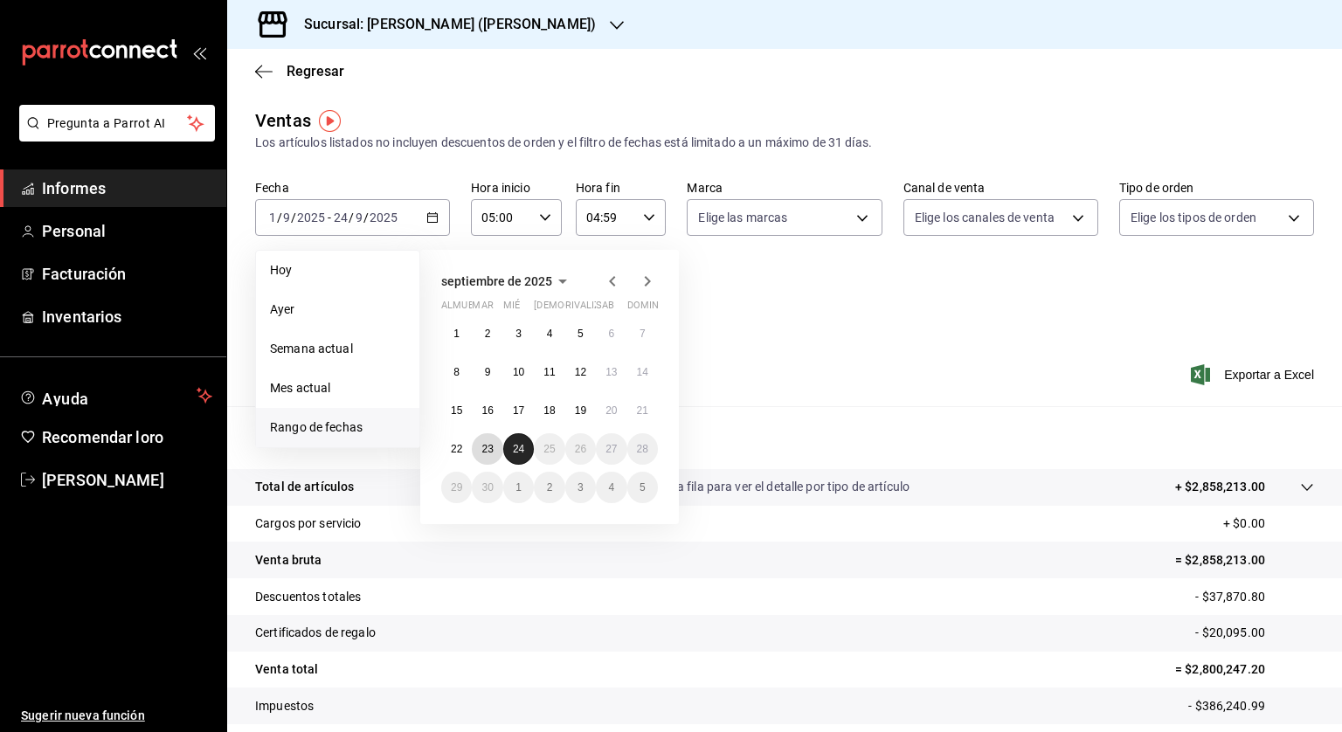
drag, startPoint x: 489, startPoint y: 443, endPoint x: 509, endPoint y: 445, distance: 20.2
click at [492, 443] on font "23" at bounding box center [486, 449] width 11 height 12
click at [520, 444] on font "24" at bounding box center [518, 449] width 11 height 12
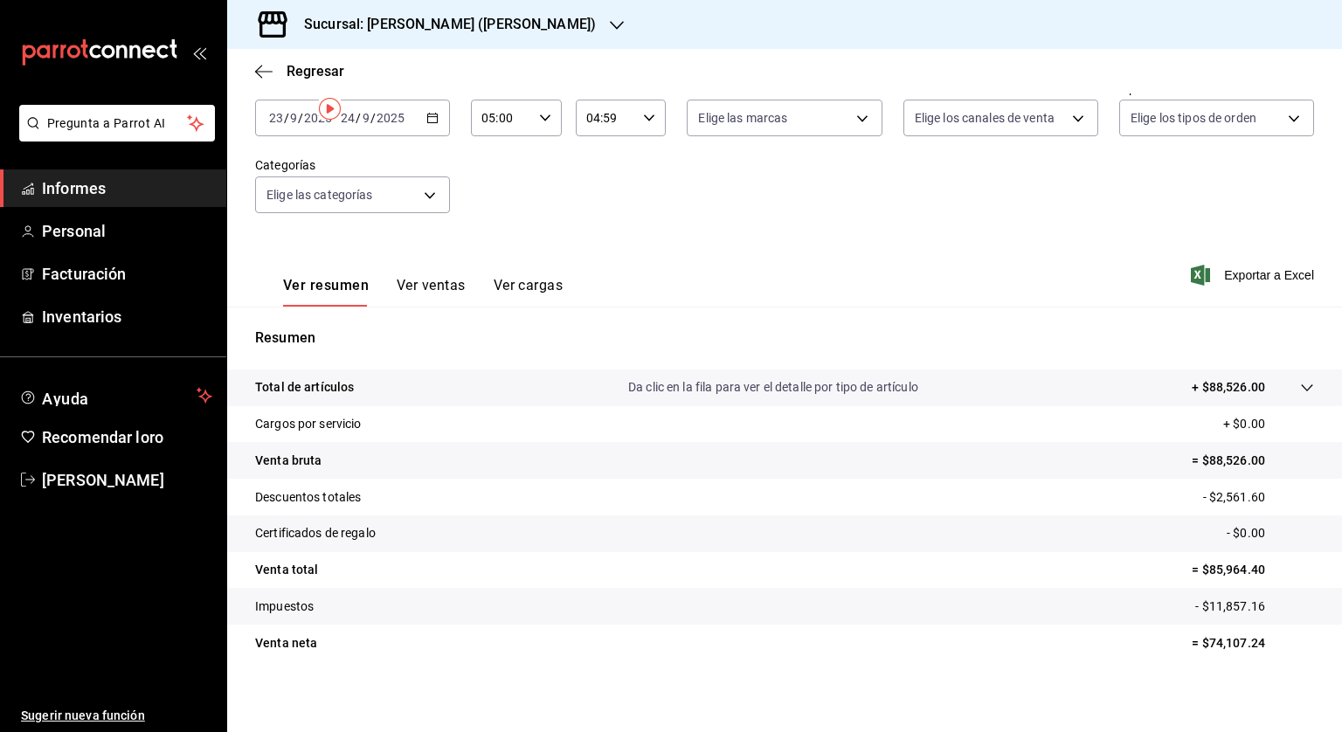
scroll to position [105, 0]
